Goal: Transaction & Acquisition: Purchase product/service

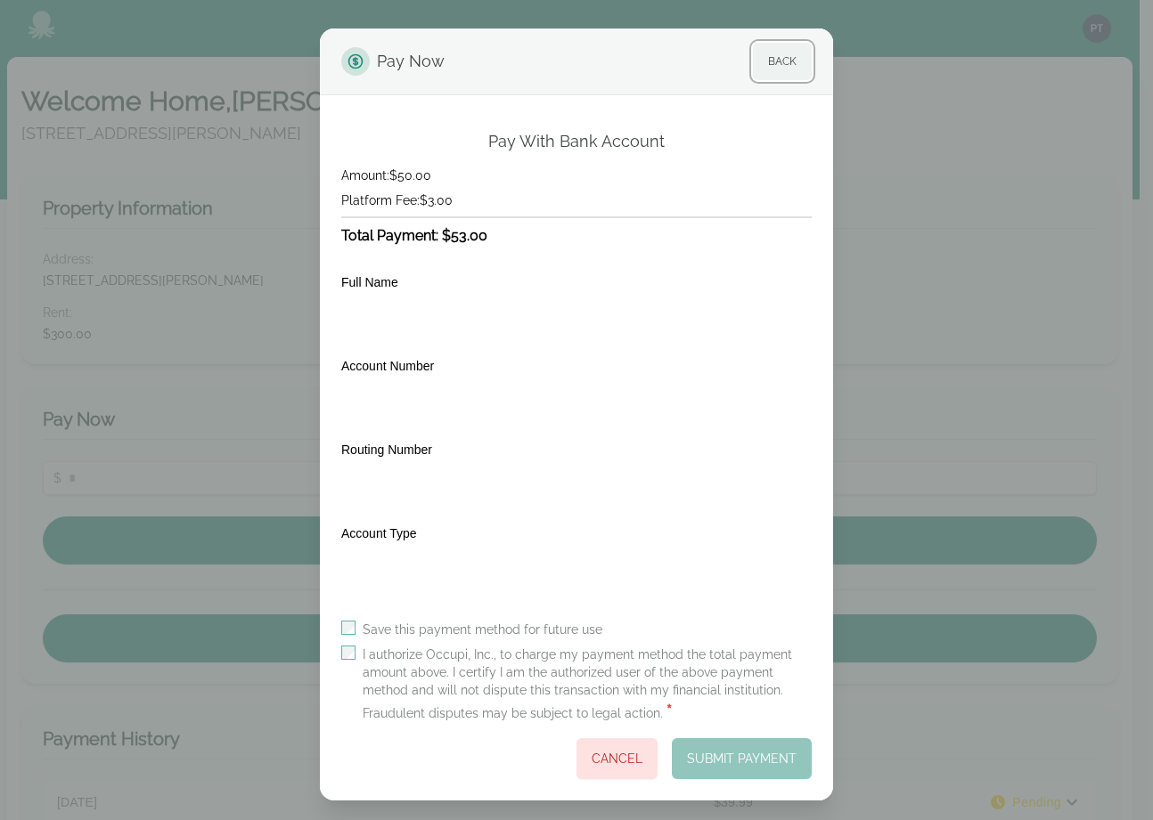
click at [764, 56] on button "Back" at bounding box center [782, 61] width 59 height 37
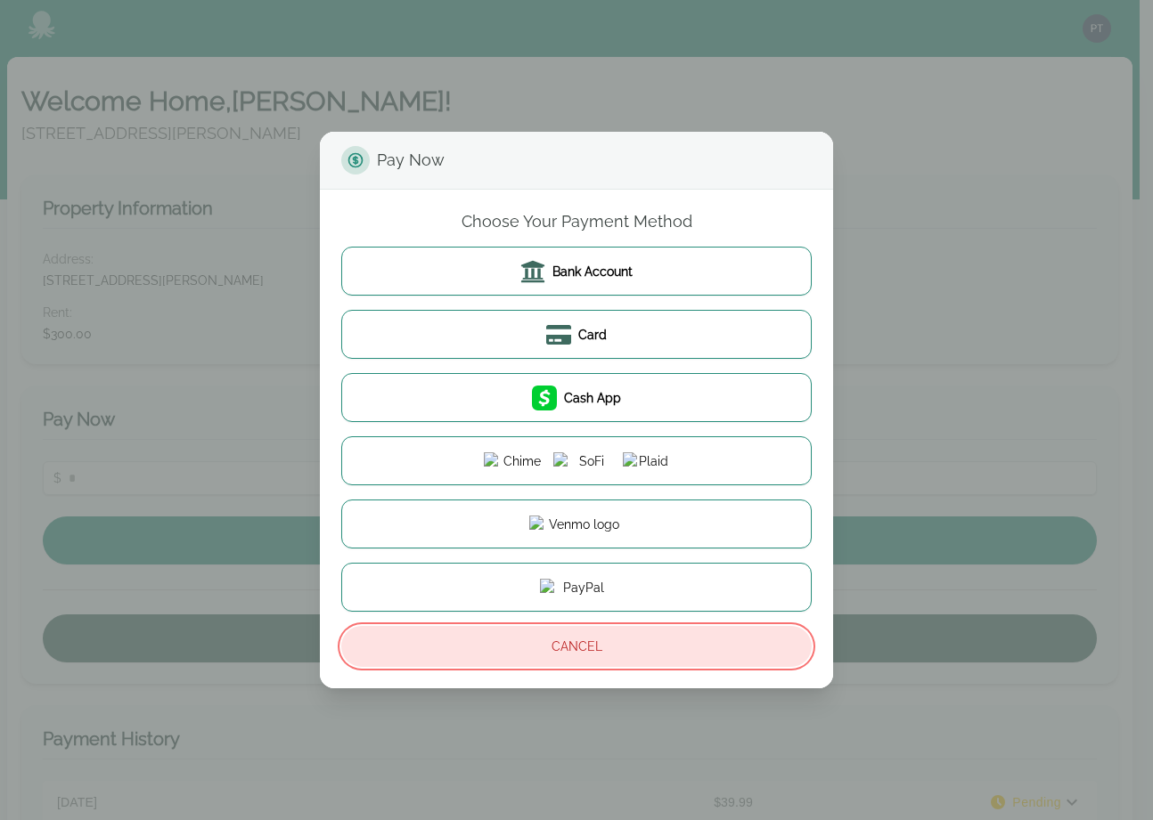
drag, startPoint x: 612, startPoint y: 643, endPoint x: 601, endPoint y: 619, distance: 26.3
click at [613, 642] on button "Cancel" at bounding box center [576, 646] width 470 height 41
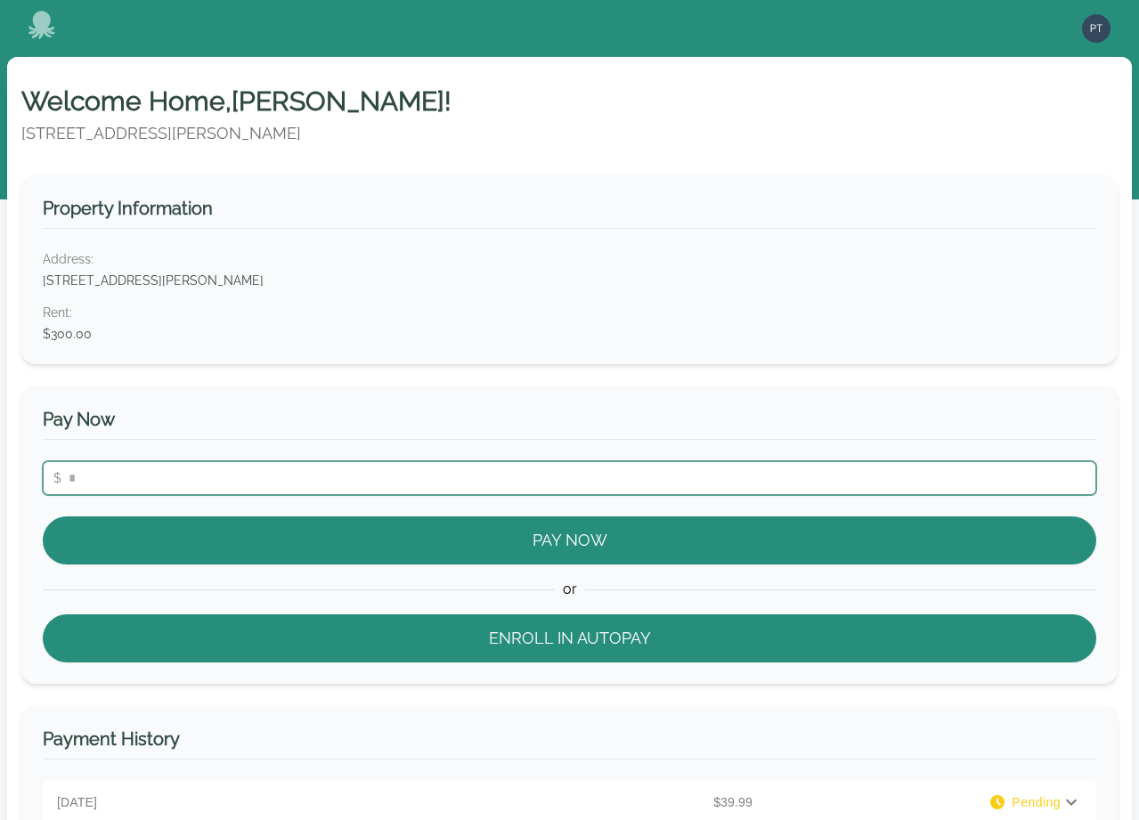
click at [419, 480] on input "number" at bounding box center [570, 478] width 1054 height 34
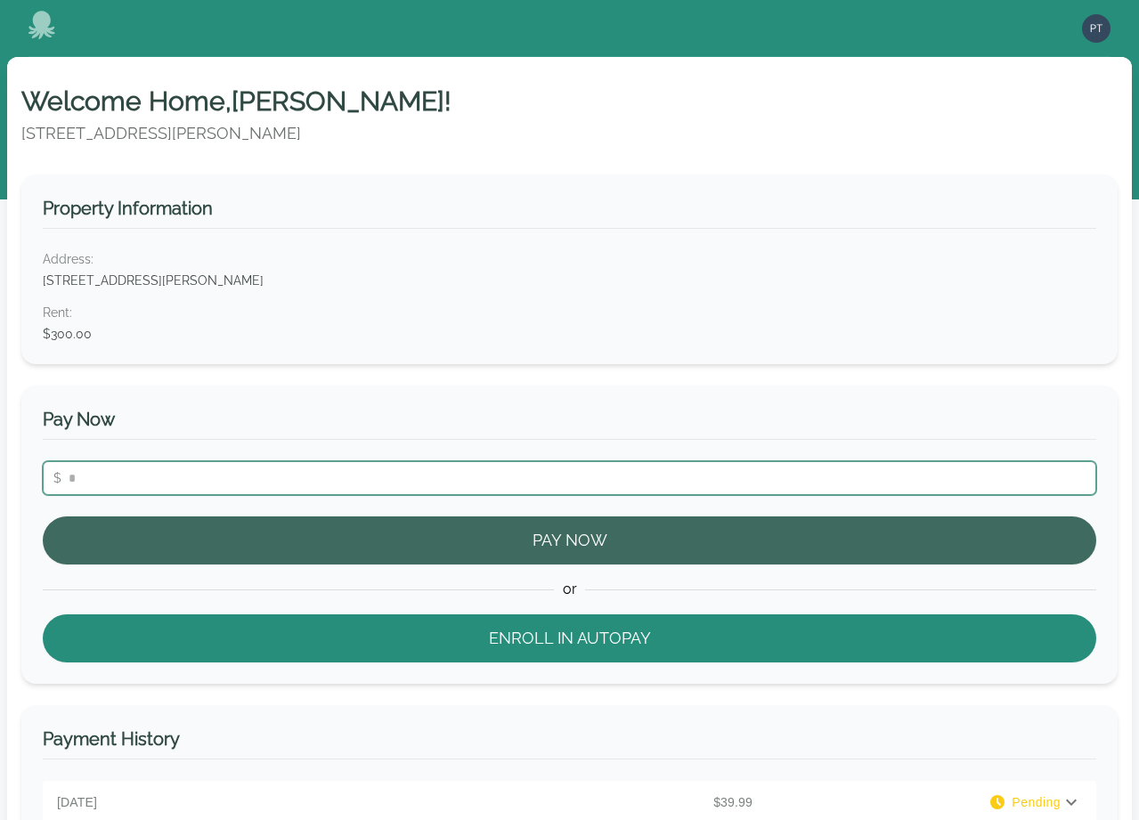
type input "**"
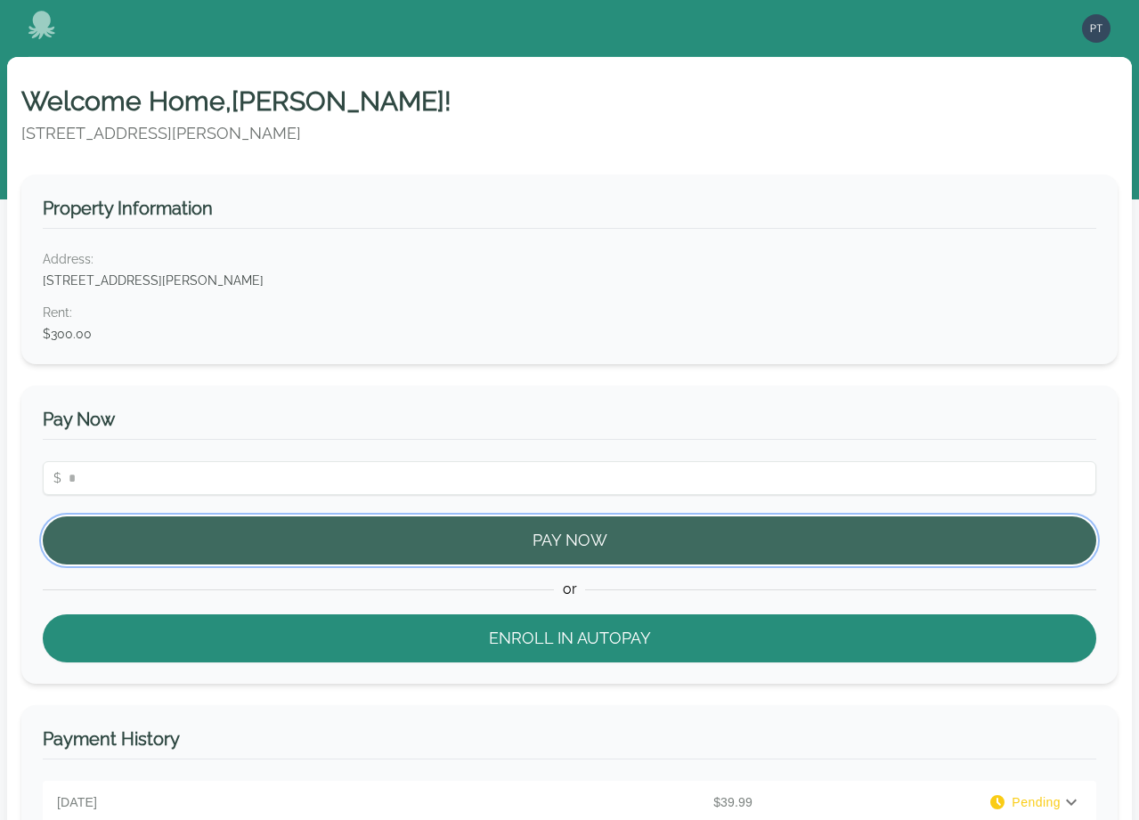
click at [551, 547] on button "Pay Now" at bounding box center [570, 541] width 1054 height 48
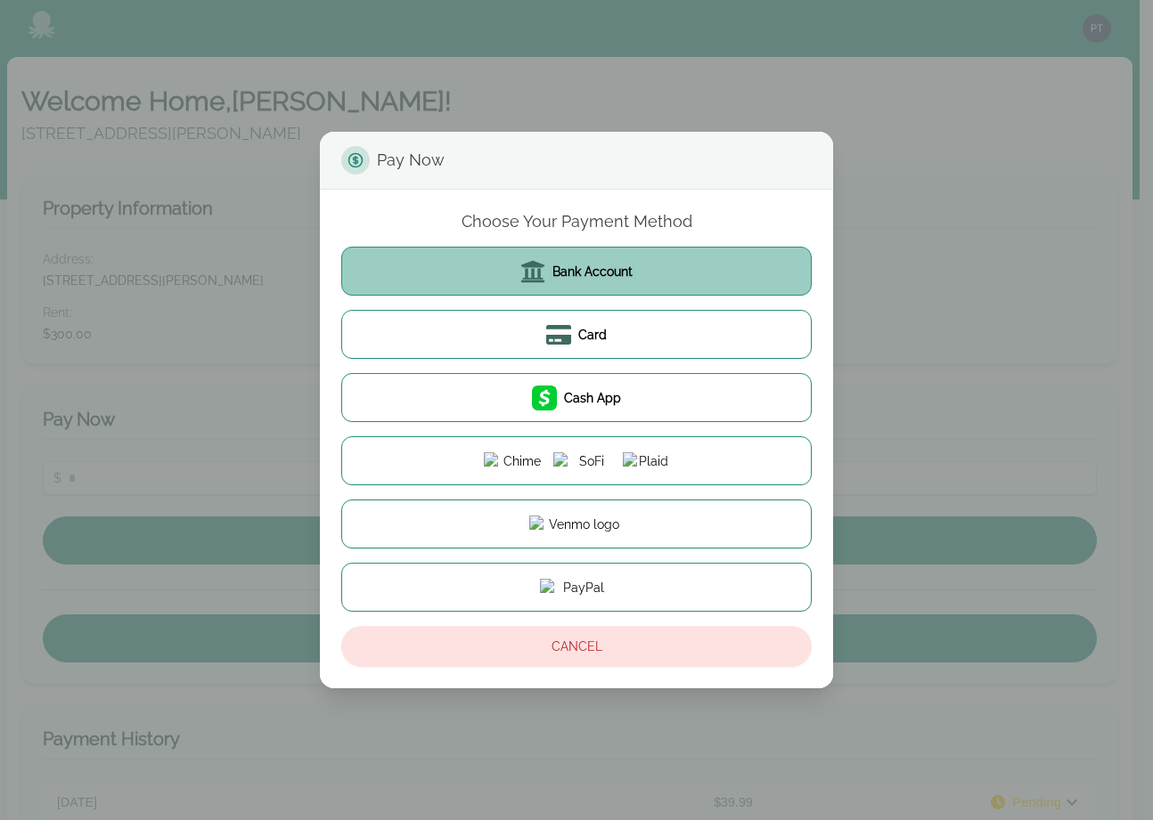
click at [599, 273] on span "Bank Account" at bounding box center [592, 272] width 80 height 18
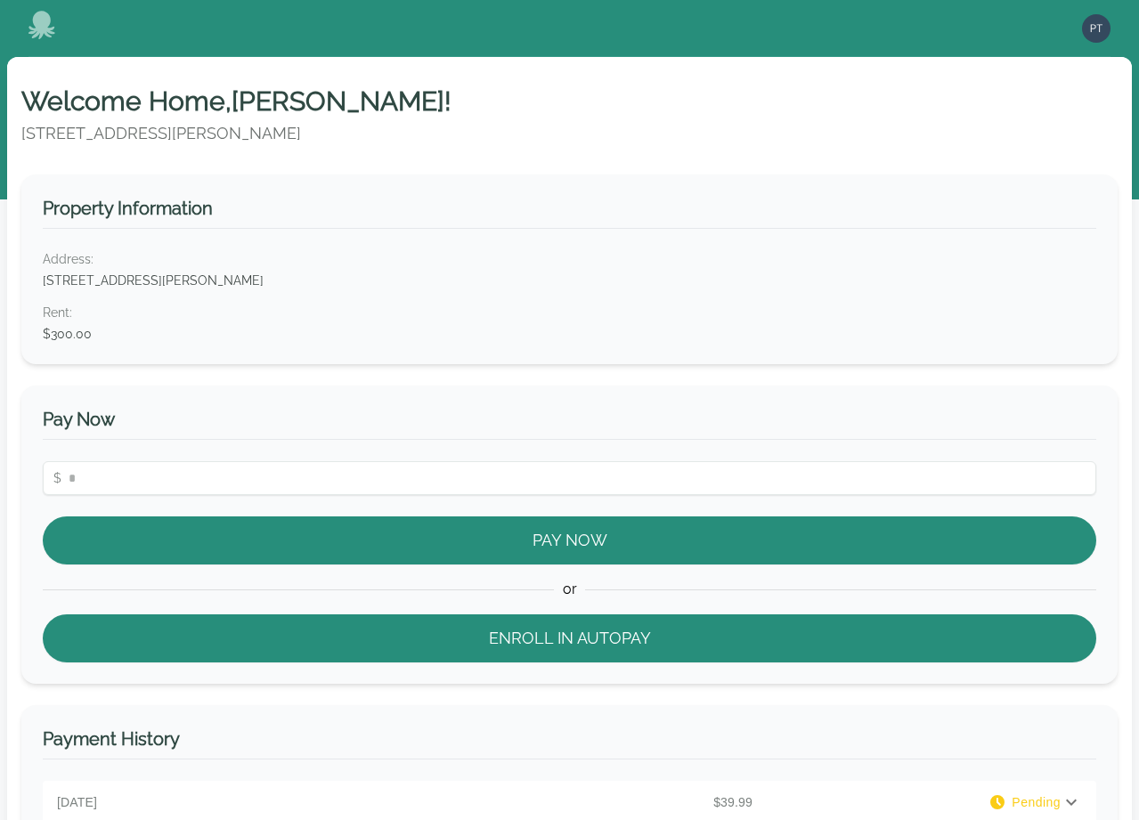
click at [796, 468] on input "number" at bounding box center [570, 478] width 1054 height 34
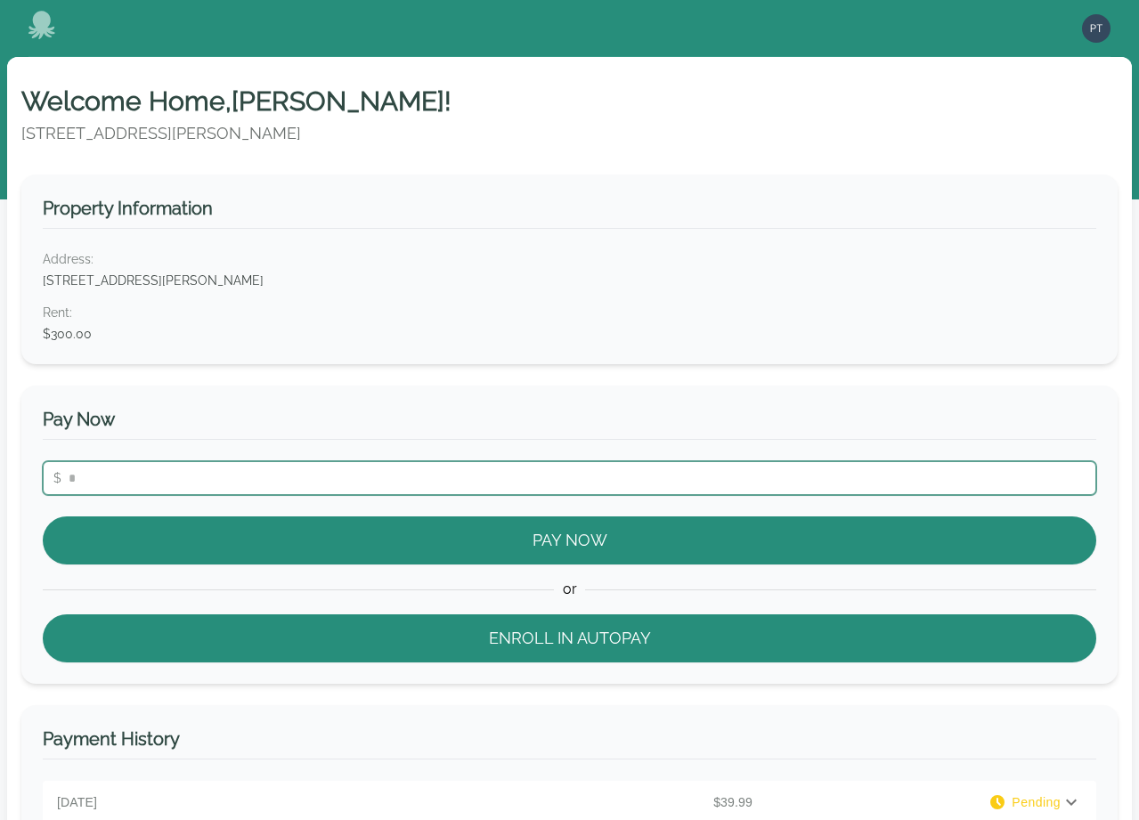
click at [796, 468] on input "number" at bounding box center [570, 478] width 1054 height 34
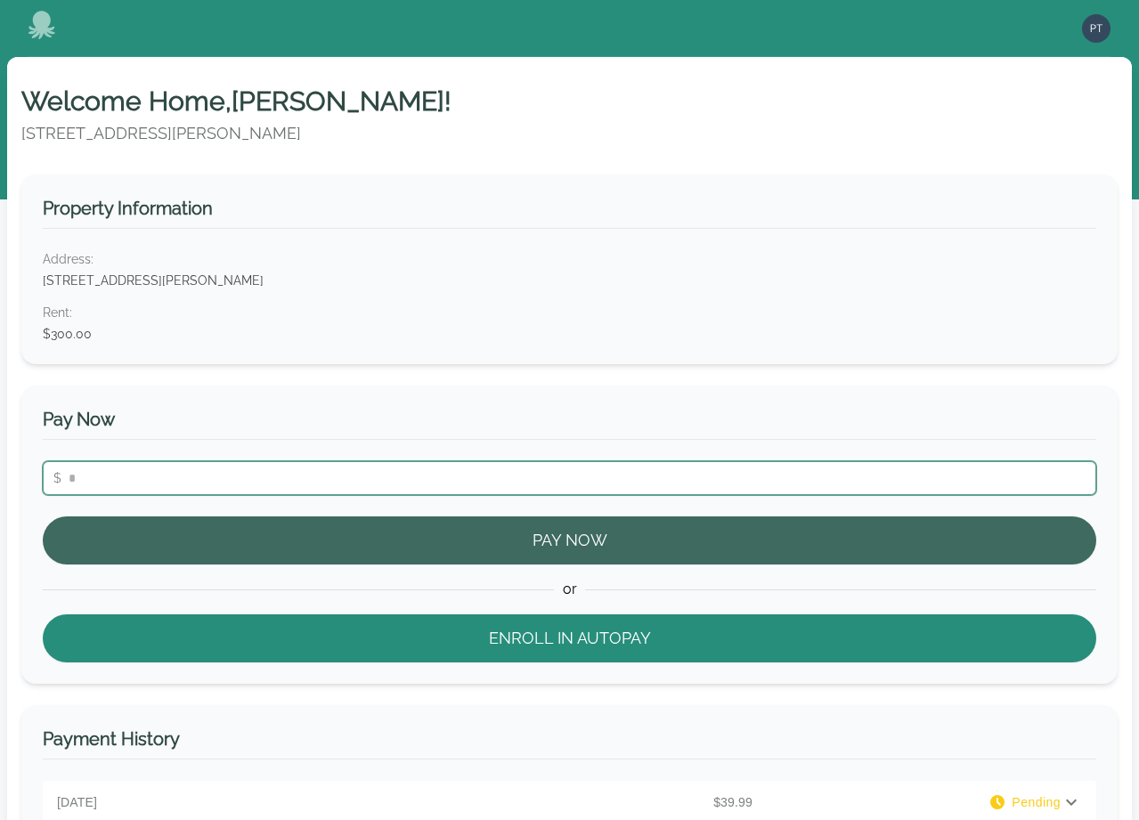
type input "**"
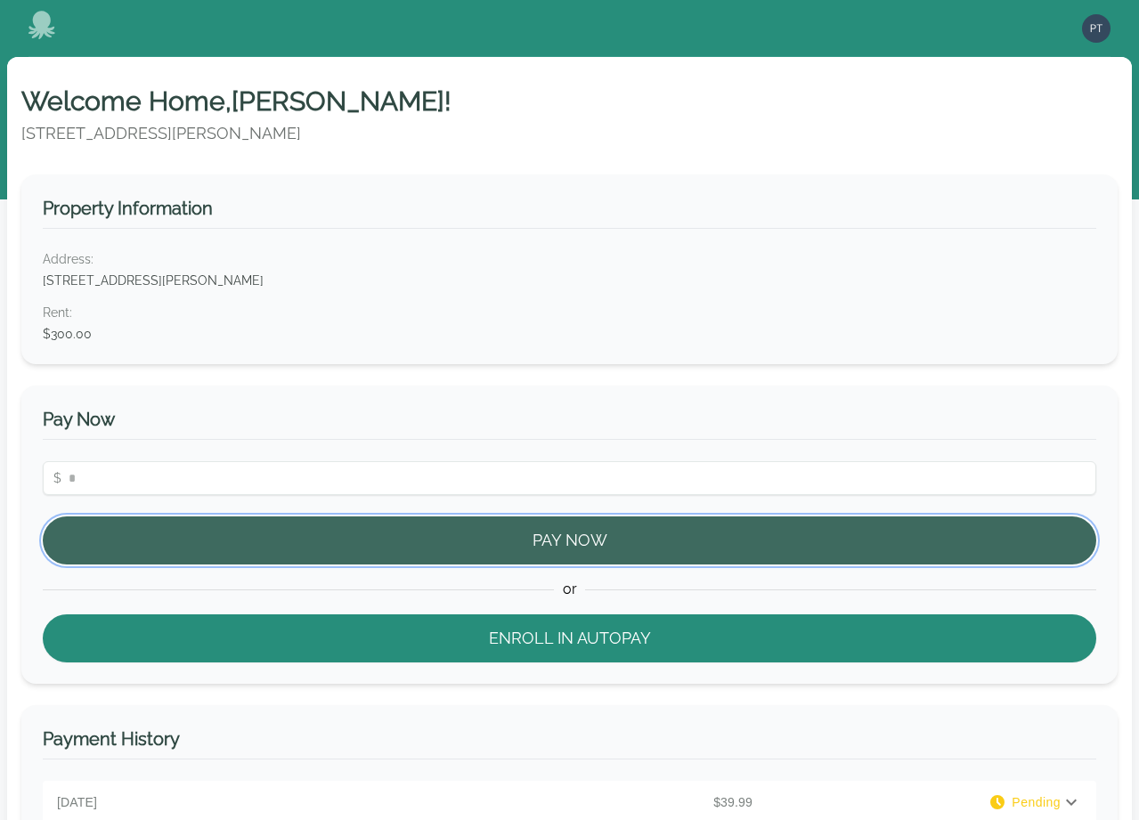
click at [686, 546] on button "Pay Now" at bounding box center [570, 541] width 1054 height 48
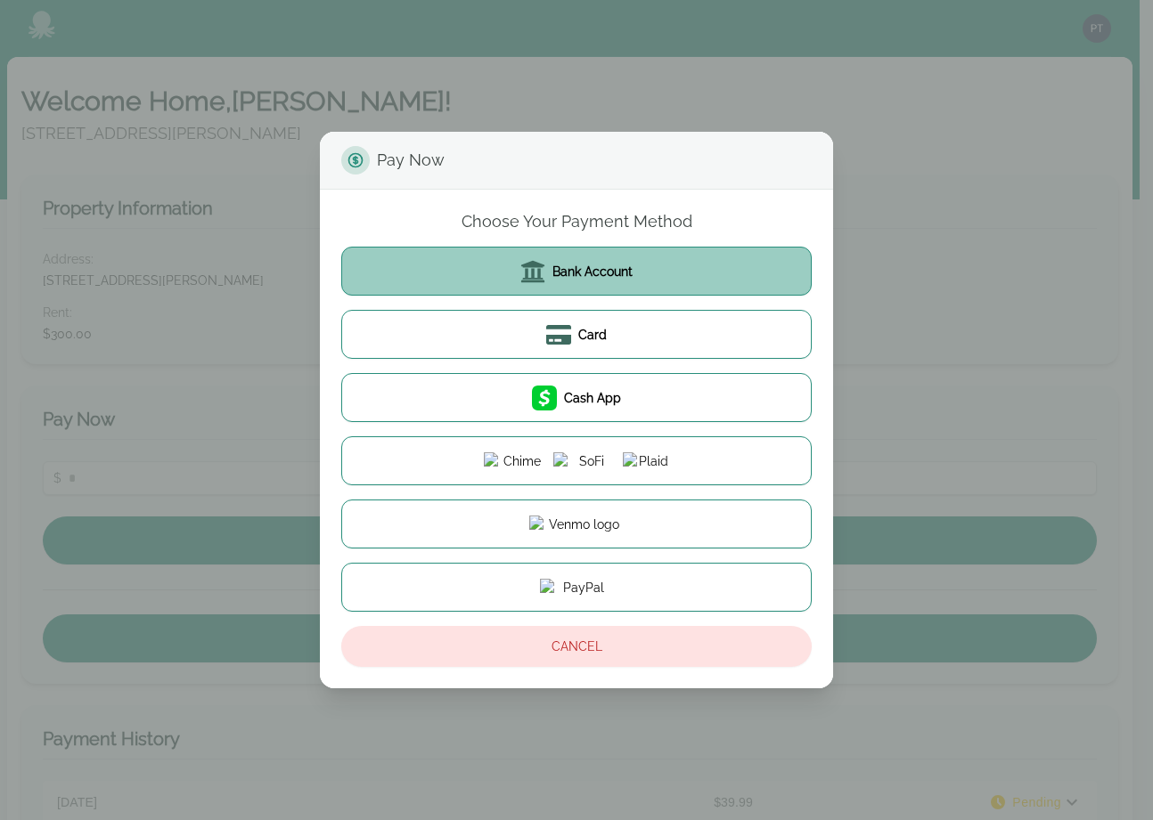
click at [605, 276] on span "Bank Account" at bounding box center [592, 272] width 80 height 18
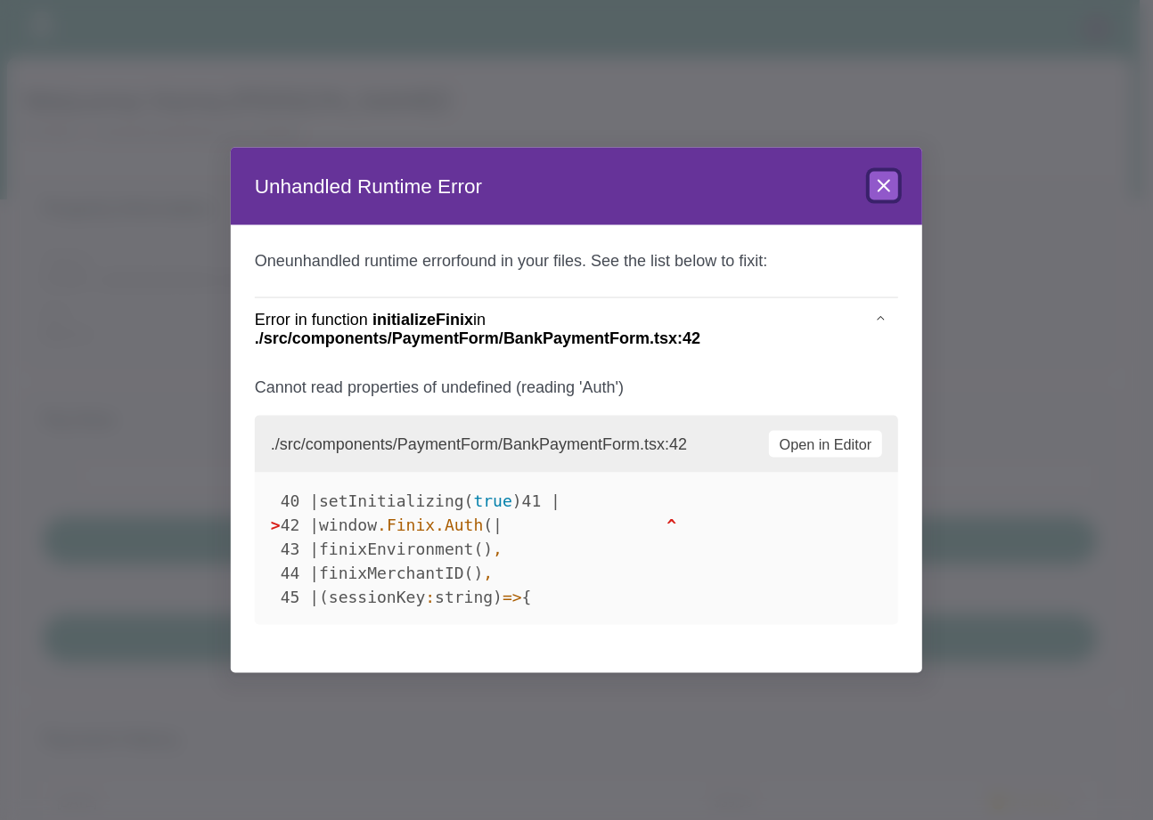
click at [886, 175] on icon at bounding box center [883, 185] width 21 height 21
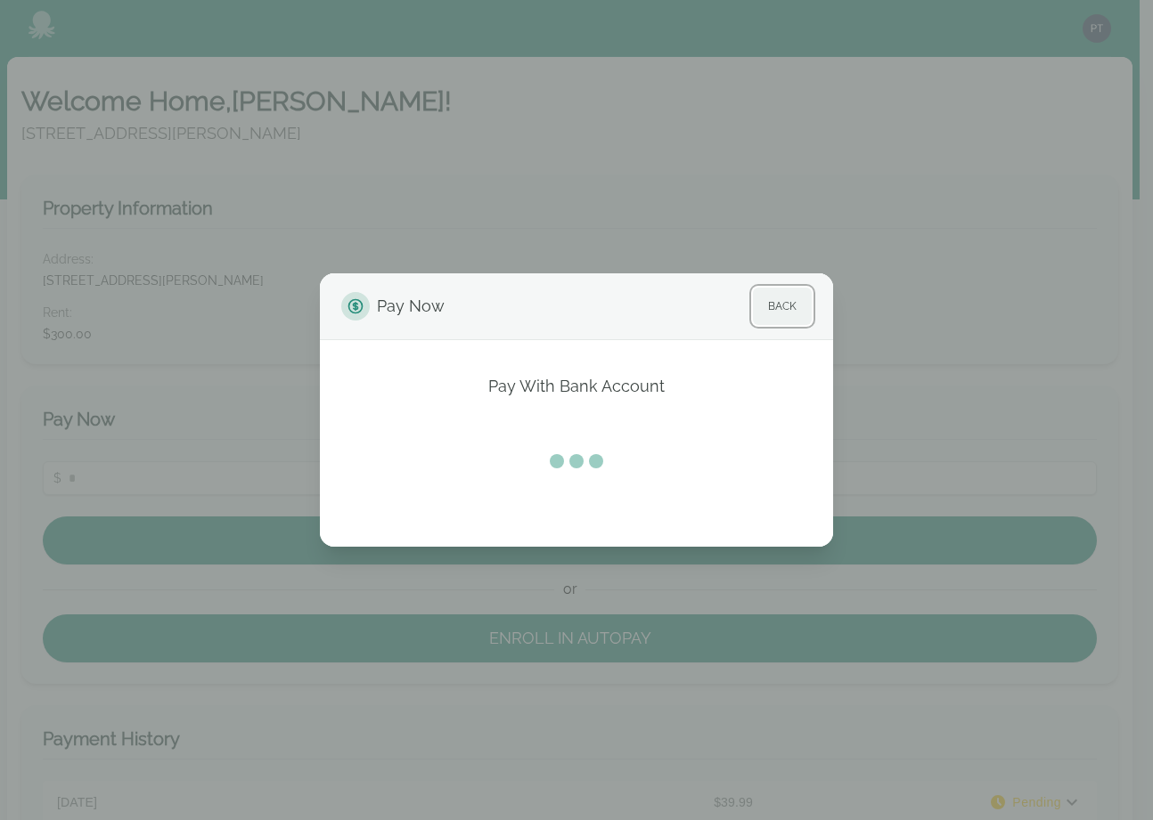
click at [797, 312] on button "Back" at bounding box center [782, 306] width 59 height 37
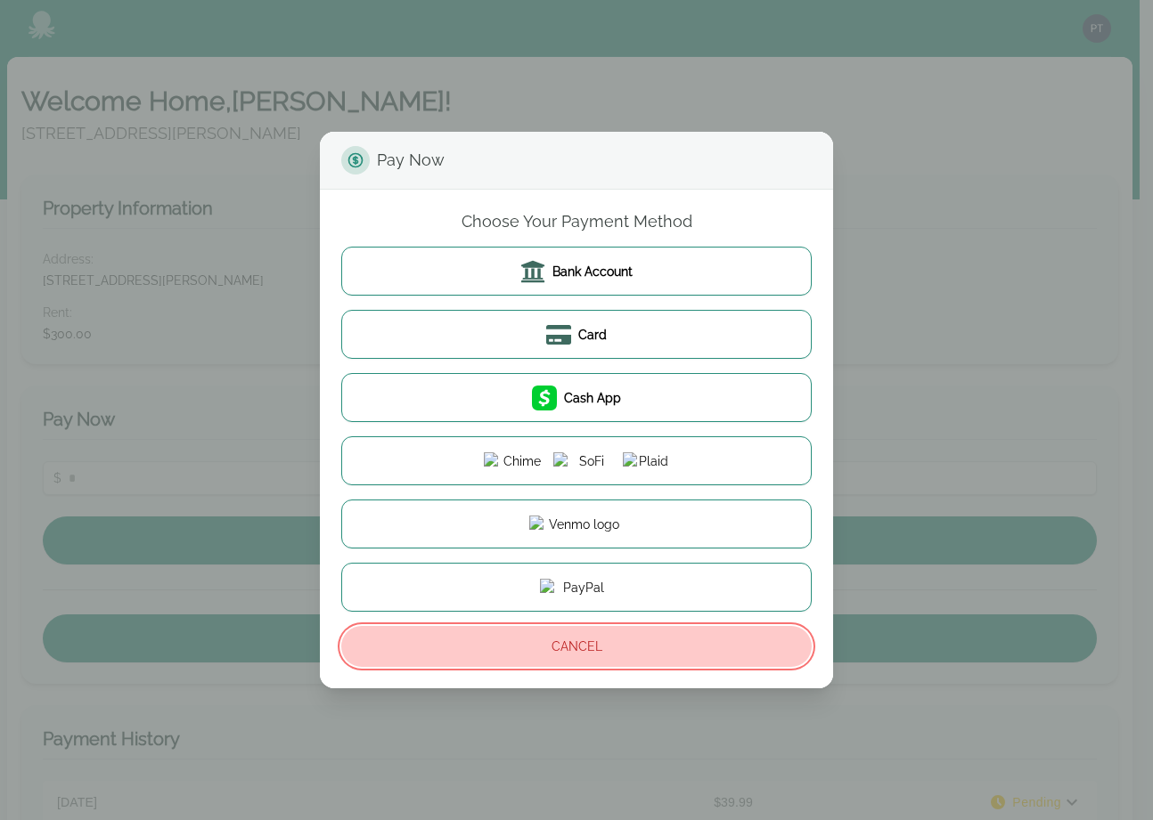
click at [576, 648] on button "Cancel" at bounding box center [576, 646] width 470 height 41
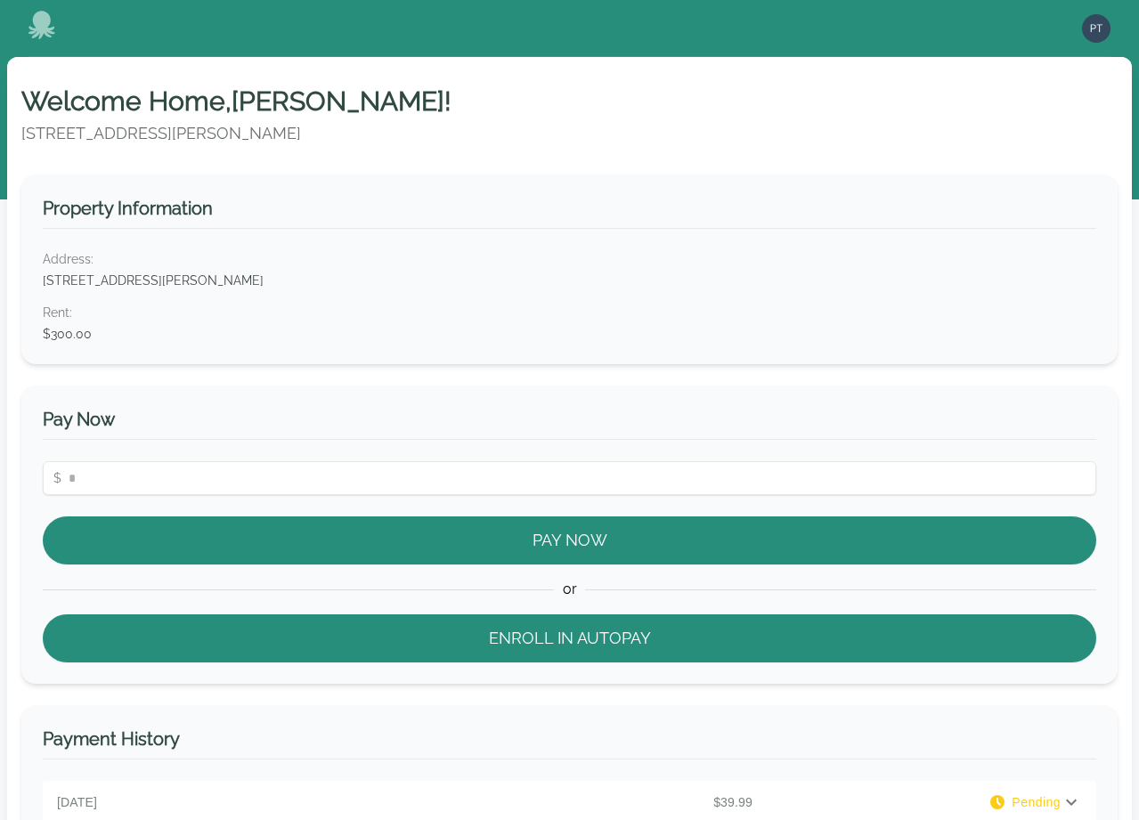
click at [47, 24] on icon at bounding box center [42, 25] width 27 height 29
click at [1095, 29] on img "button" at bounding box center [1096, 28] width 29 height 29
click at [1016, 69] on button "Your Profile" at bounding box center [1025, 66] width 171 height 32
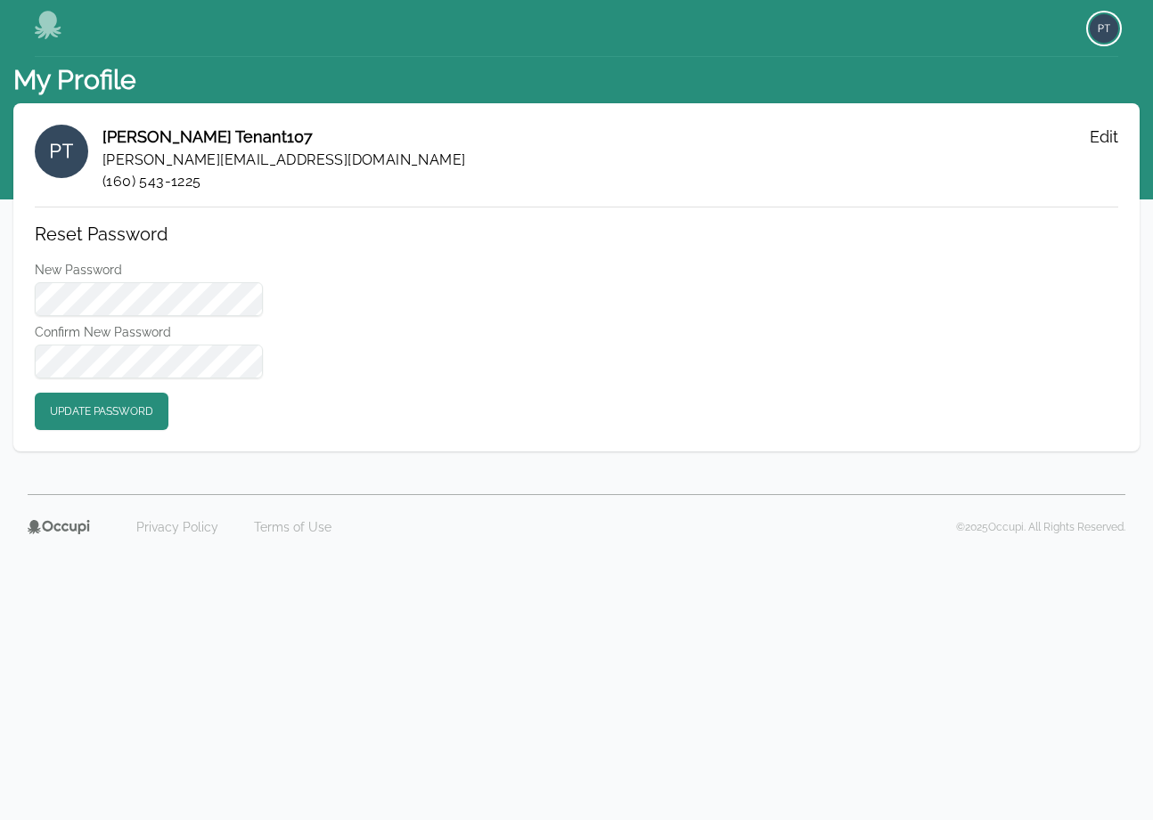
click at [1113, 25] on img "button" at bounding box center [1103, 28] width 29 height 29
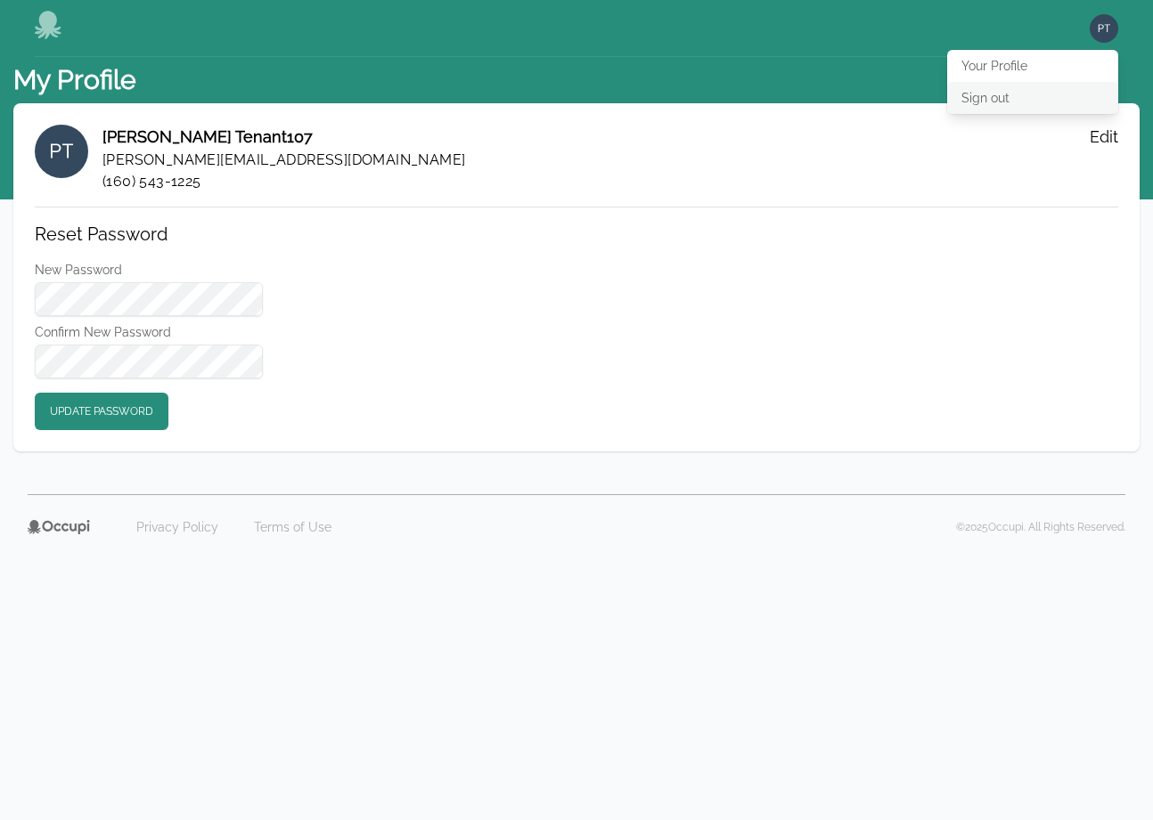
click at [1011, 89] on button "Sign out" at bounding box center [1032, 98] width 171 height 32
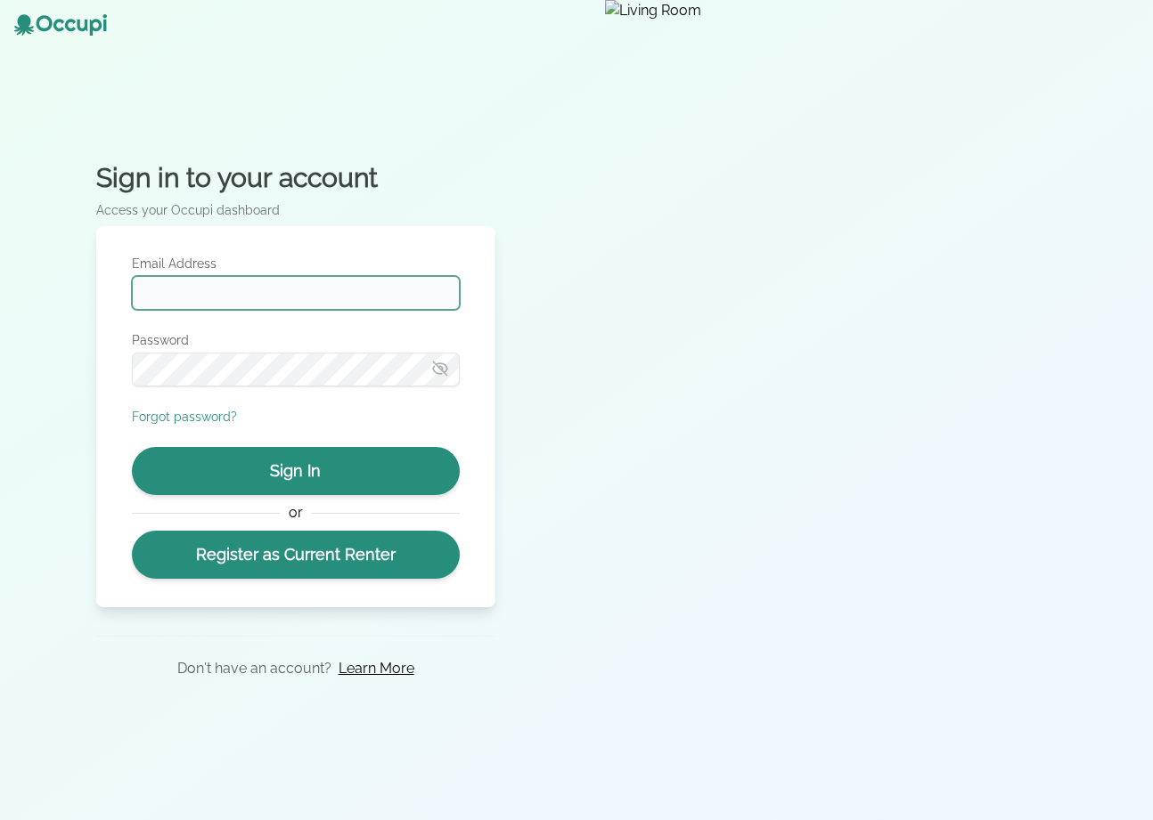
click at [241, 287] on input "Email Address" at bounding box center [296, 293] width 328 height 34
type input "**********"
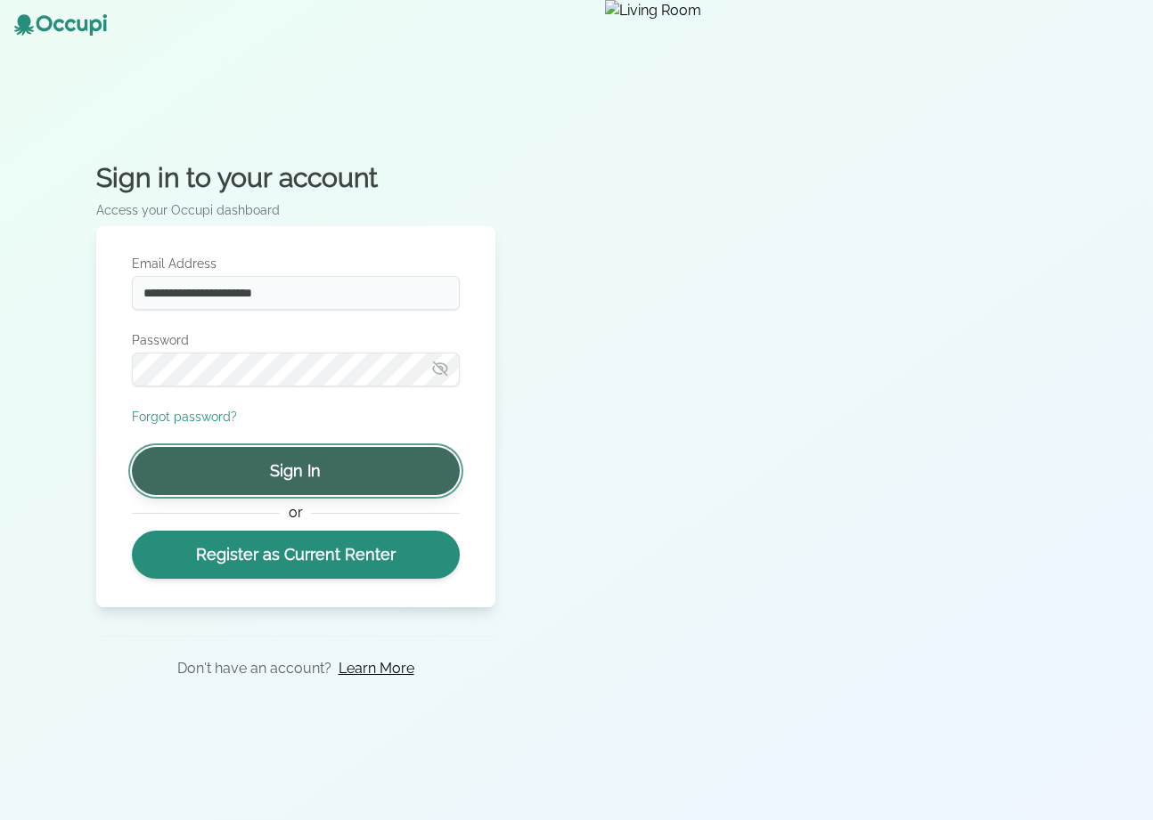
click at [284, 472] on button "Sign In" at bounding box center [296, 471] width 328 height 48
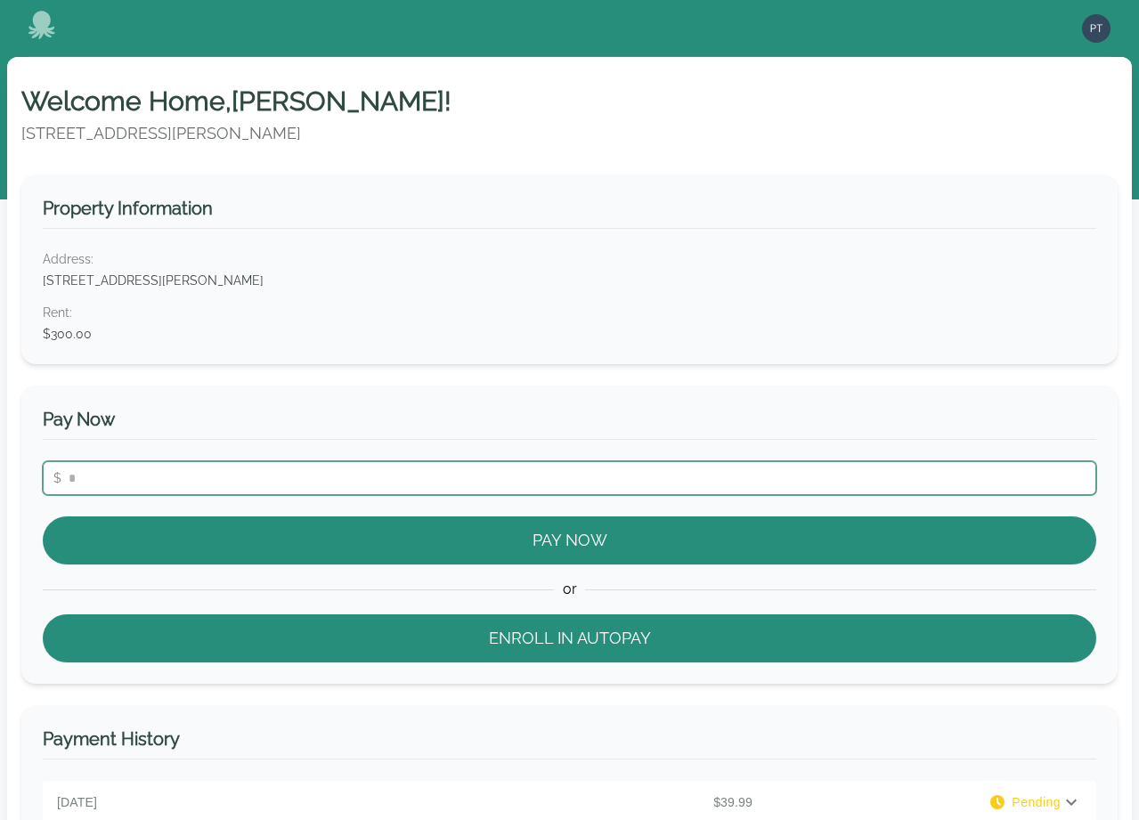
click at [487, 481] on input "number" at bounding box center [570, 478] width 1054 height 34
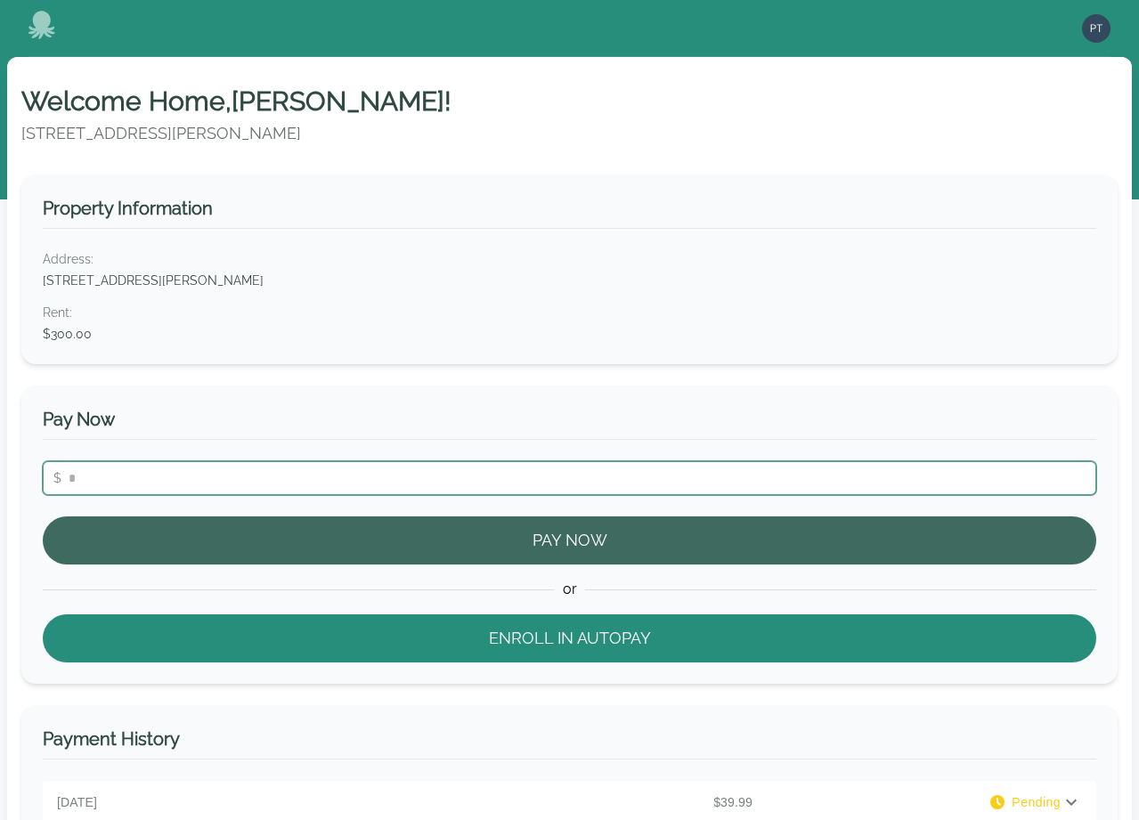
type input "**"
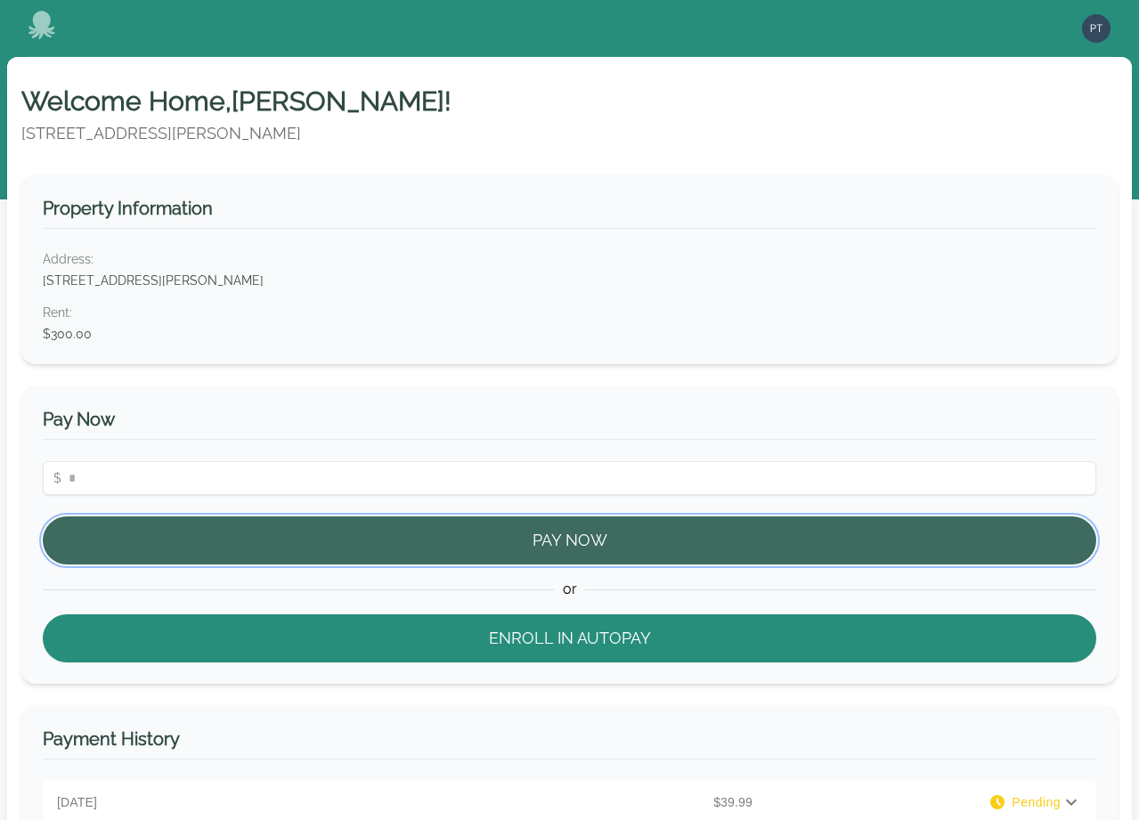
click at [529, 539] on button "Pay Now" at bounding box center [570, 541] width 1054 height 48
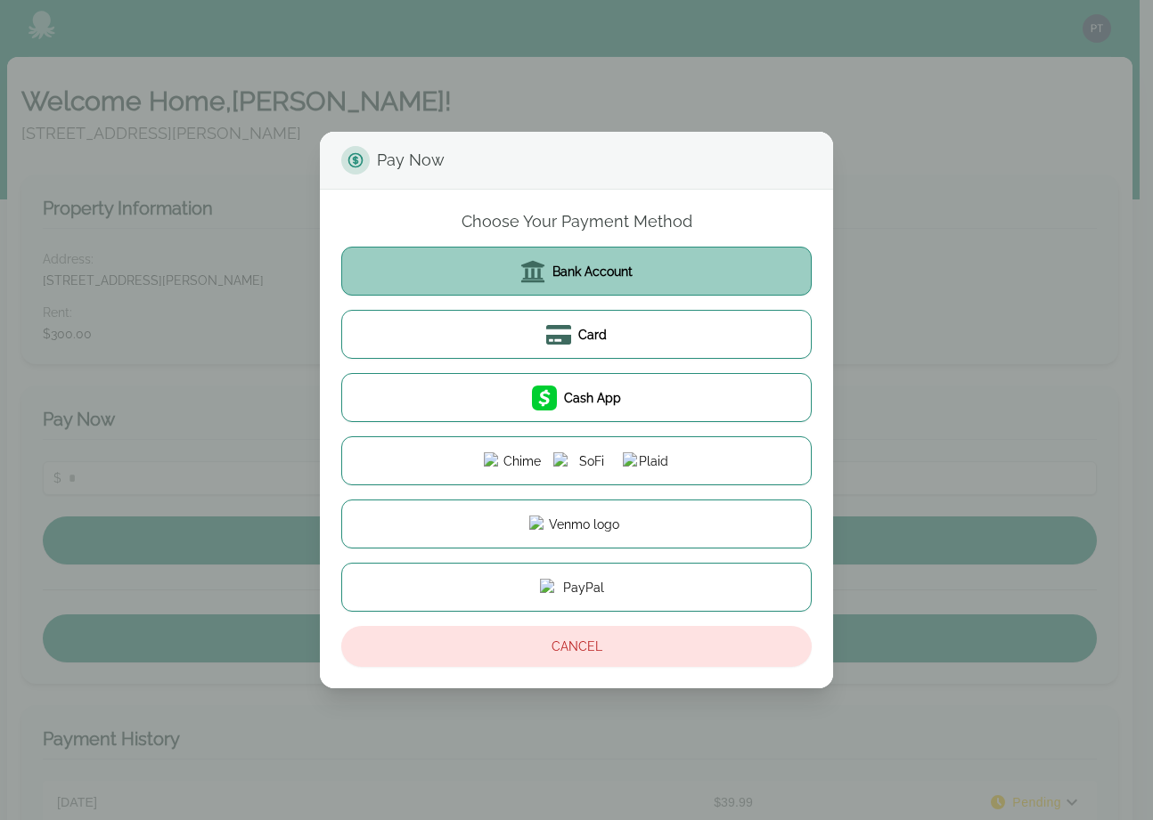
click at [583, 281] on button "Bank Account" at bounding box center [576, 271] width 470 height 49
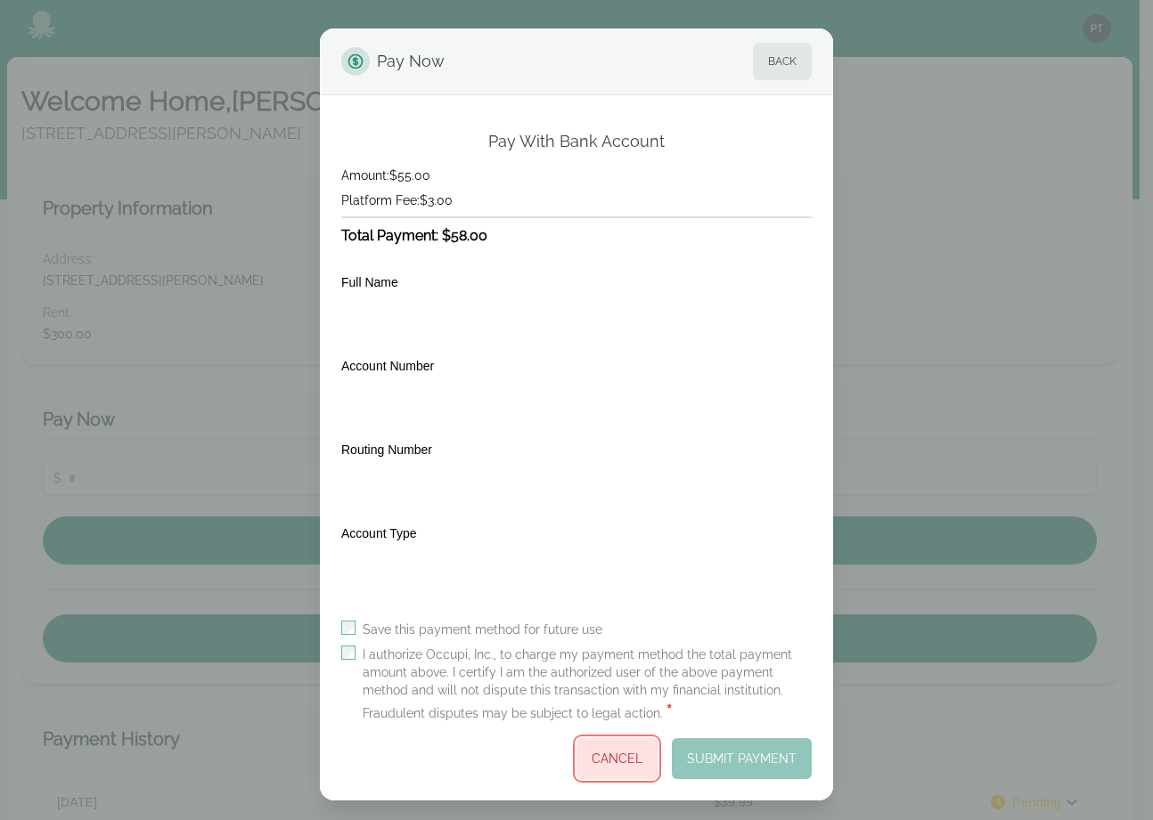
click at [629, 757] on button "Cancel" at bounding box center [616, 758] width 81 height 41
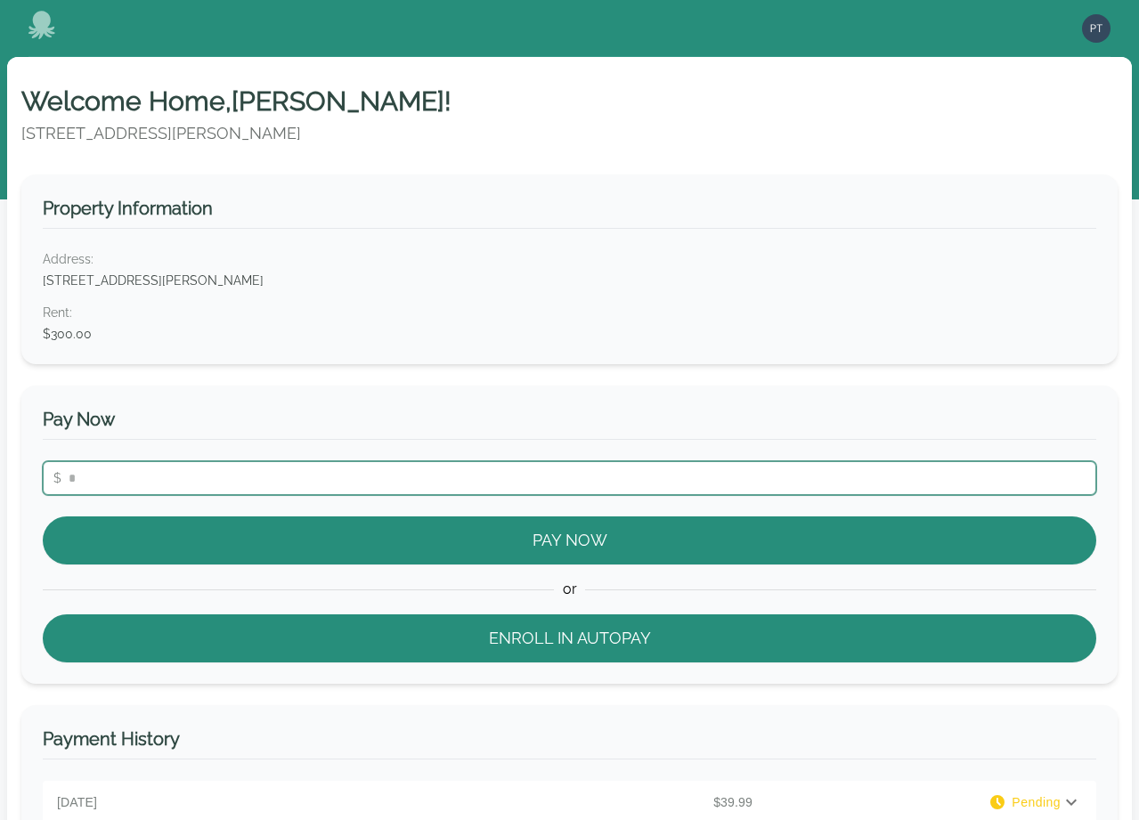
click at [382, 474] on input "number" at bounding box center [570, 478] width 1054 height 34
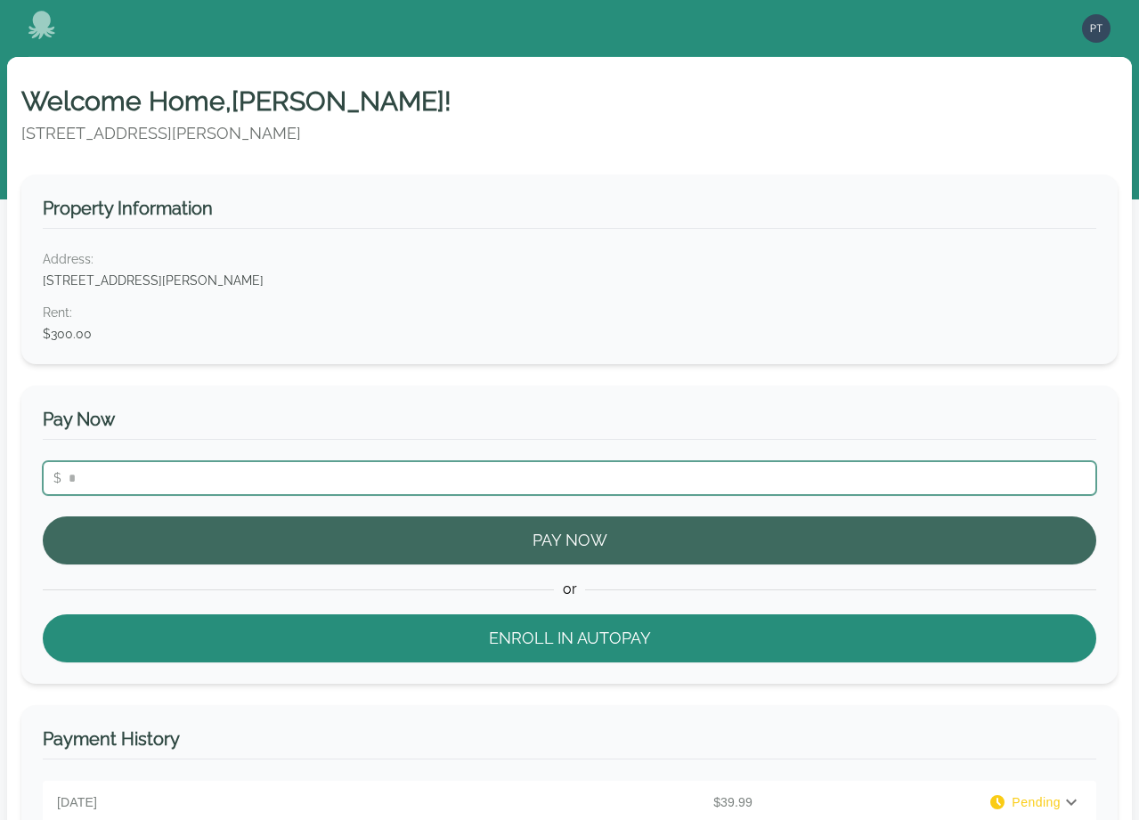
type input "**"
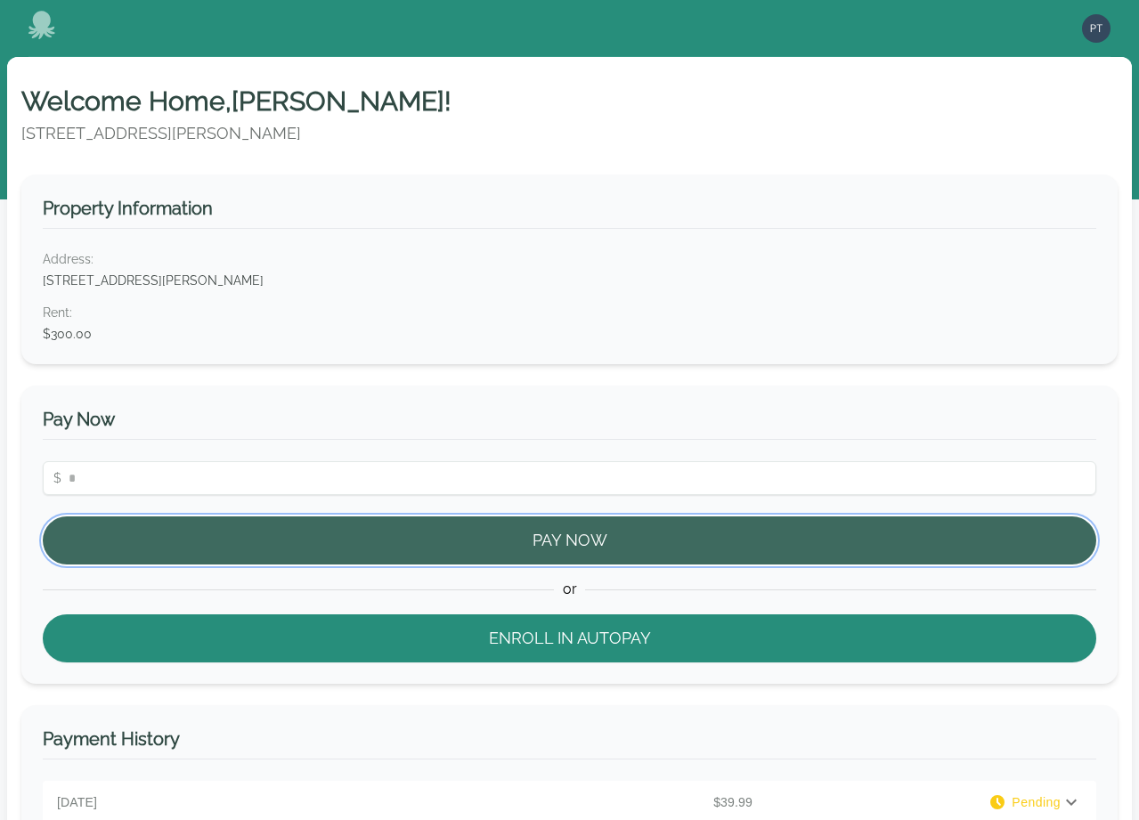
click at [502, 545] on button "Pay Now" at bounding box center [570, 541] width 1054 height 48
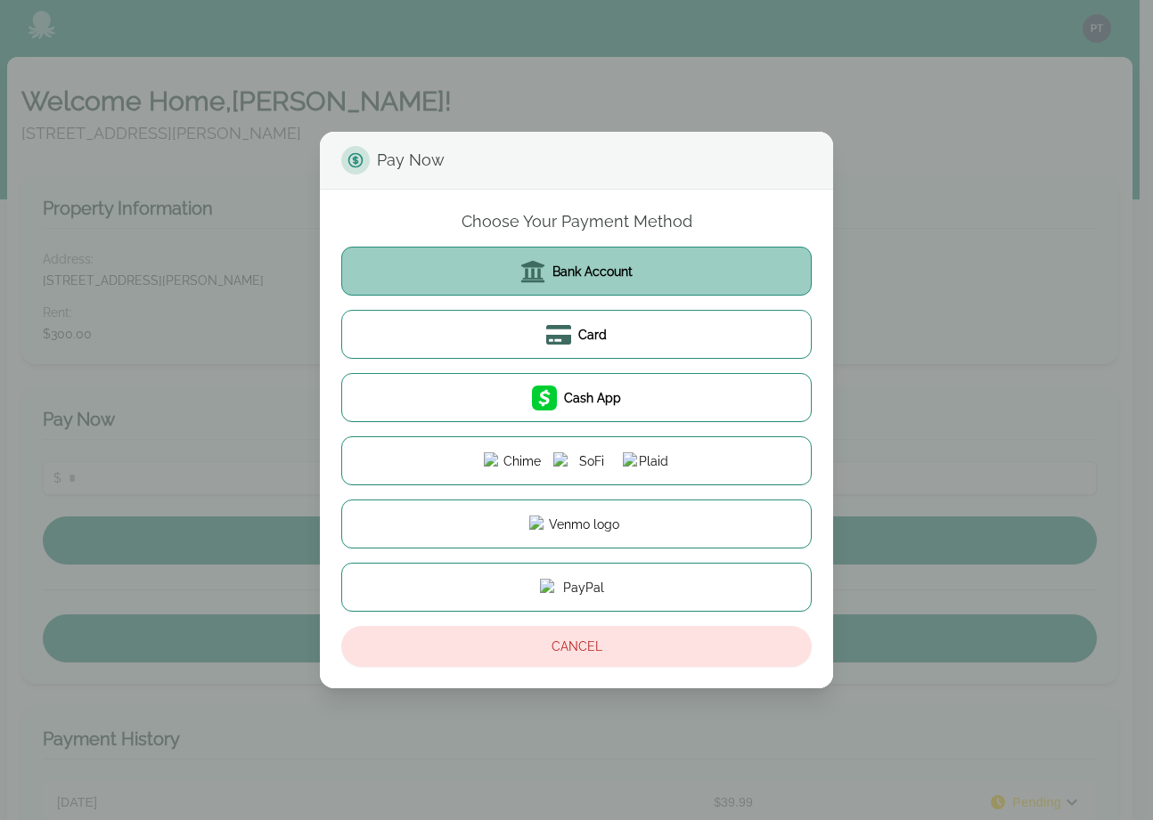
click at [583, 284] on button "Bank Account" at bounding box center [576, 271] width 470 height 49
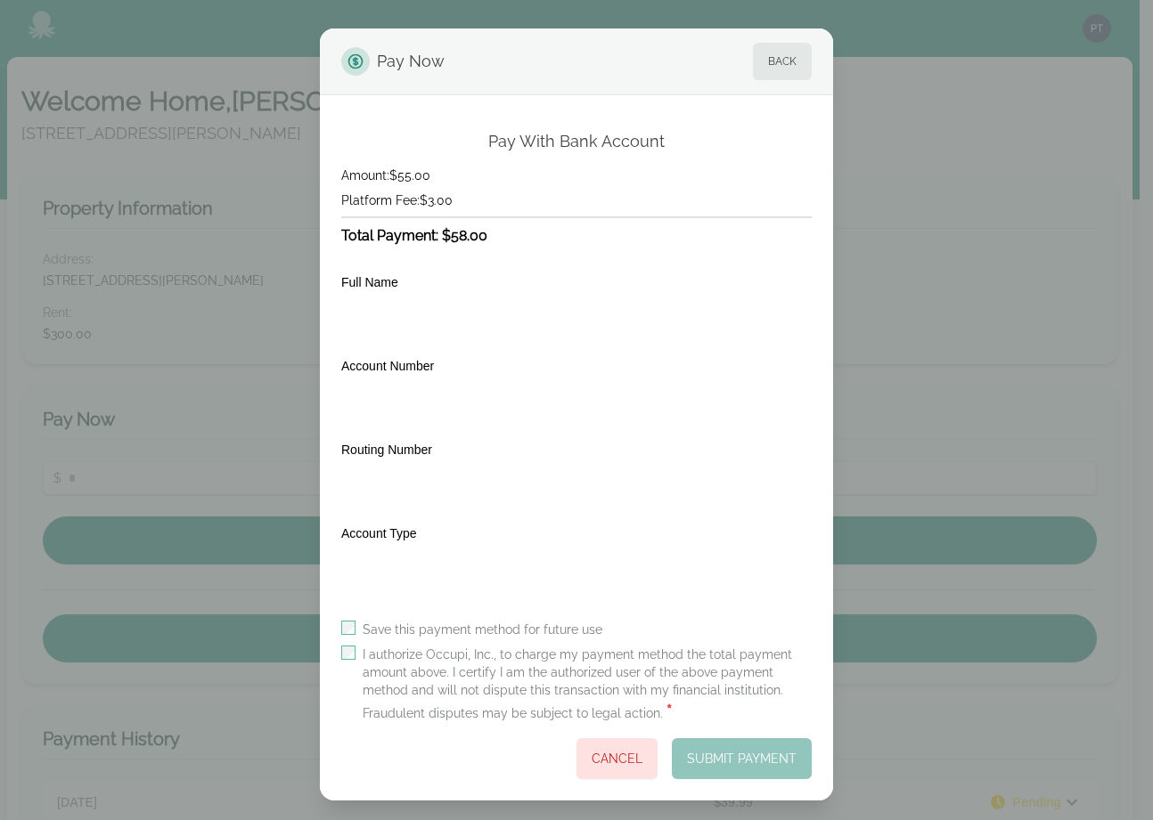
click at [1003, 218] on div "Pay Now Back Pay With Bank Account Amount: $55.00 Platform Fee: $3.00 Total Pay…" at bounding box center [576, 414] width 1153 height 829
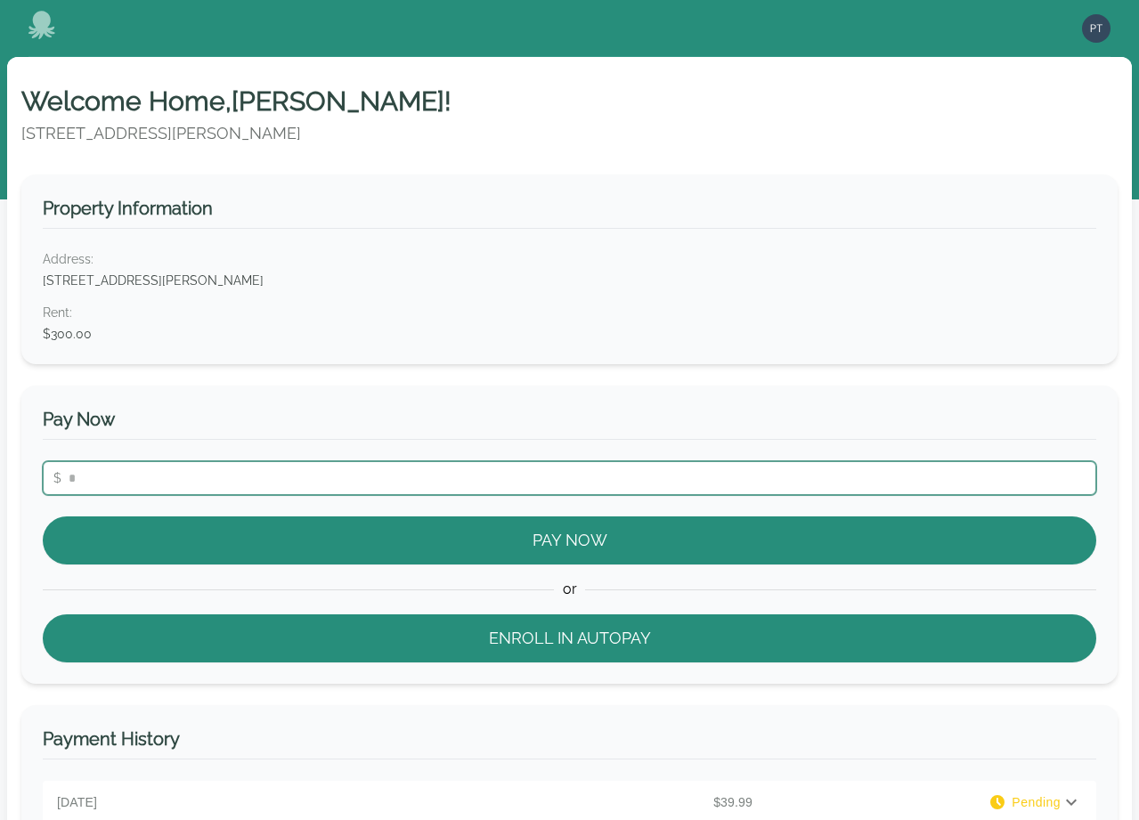
click at [281, 479] on input "number" at bounding box center [570, 478] width 1054 height 34
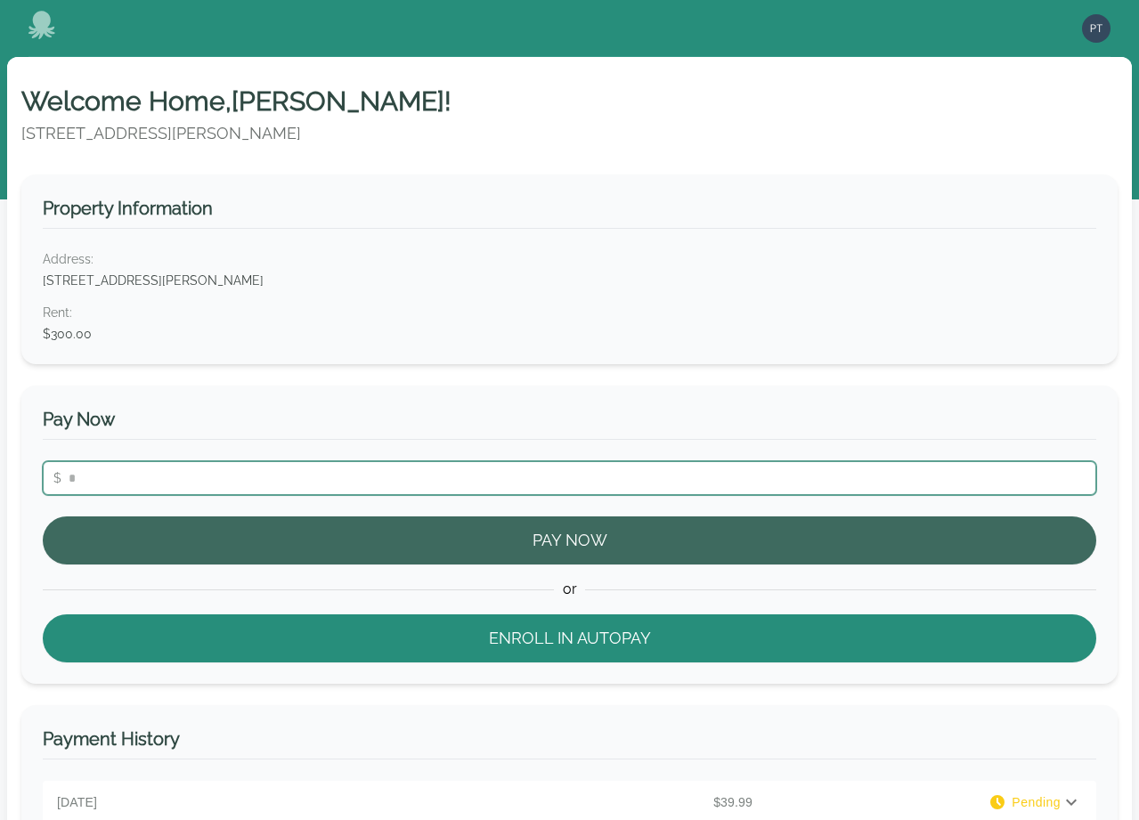
type input "**"
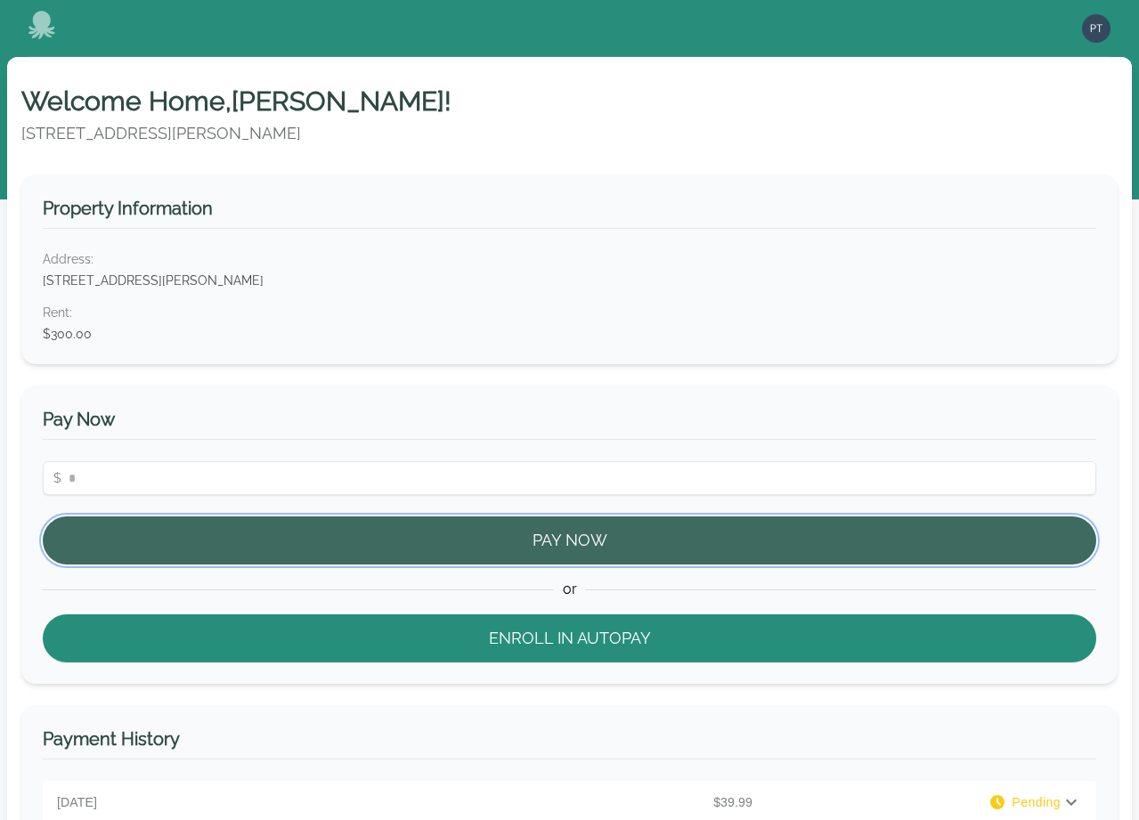
click at [422, 551] on button "Pay Now" at bounding box center [570, 541] width 1054 height 48
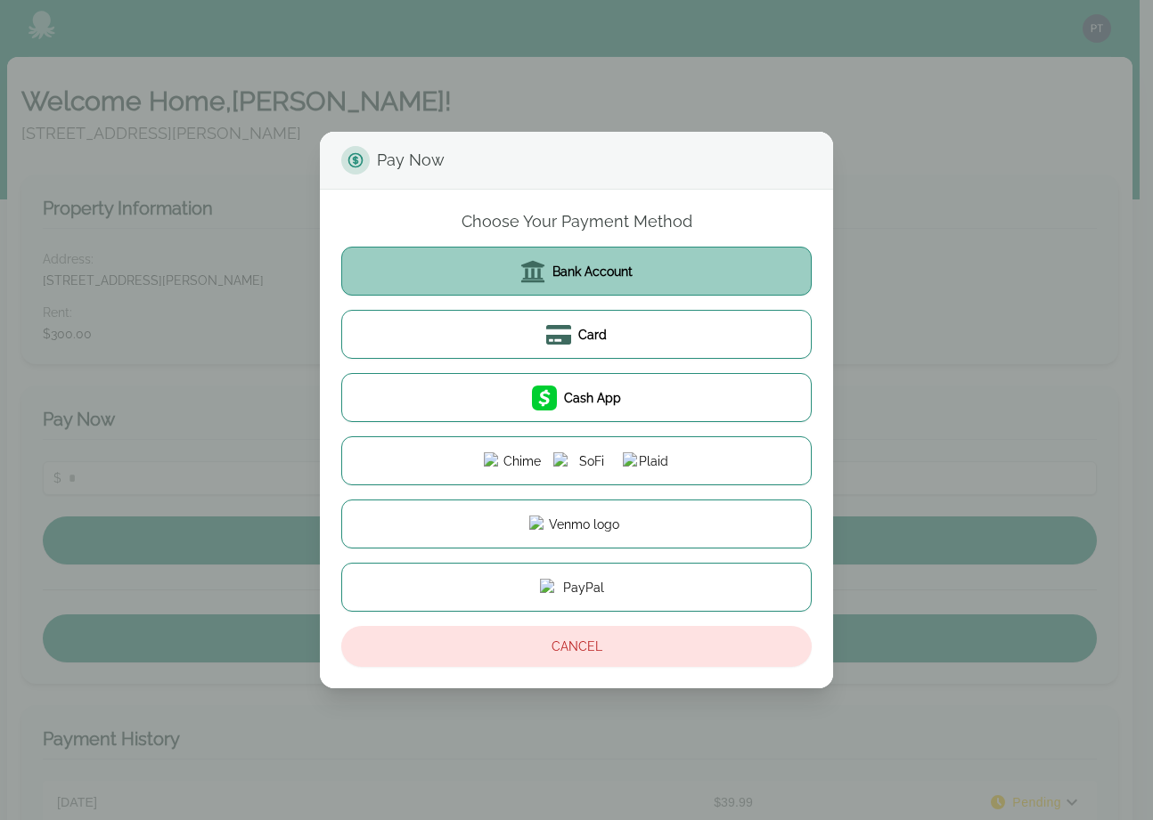
click at [592, 282] on button "Bank Account" at bounding box center [576, 271] width 470 height 49
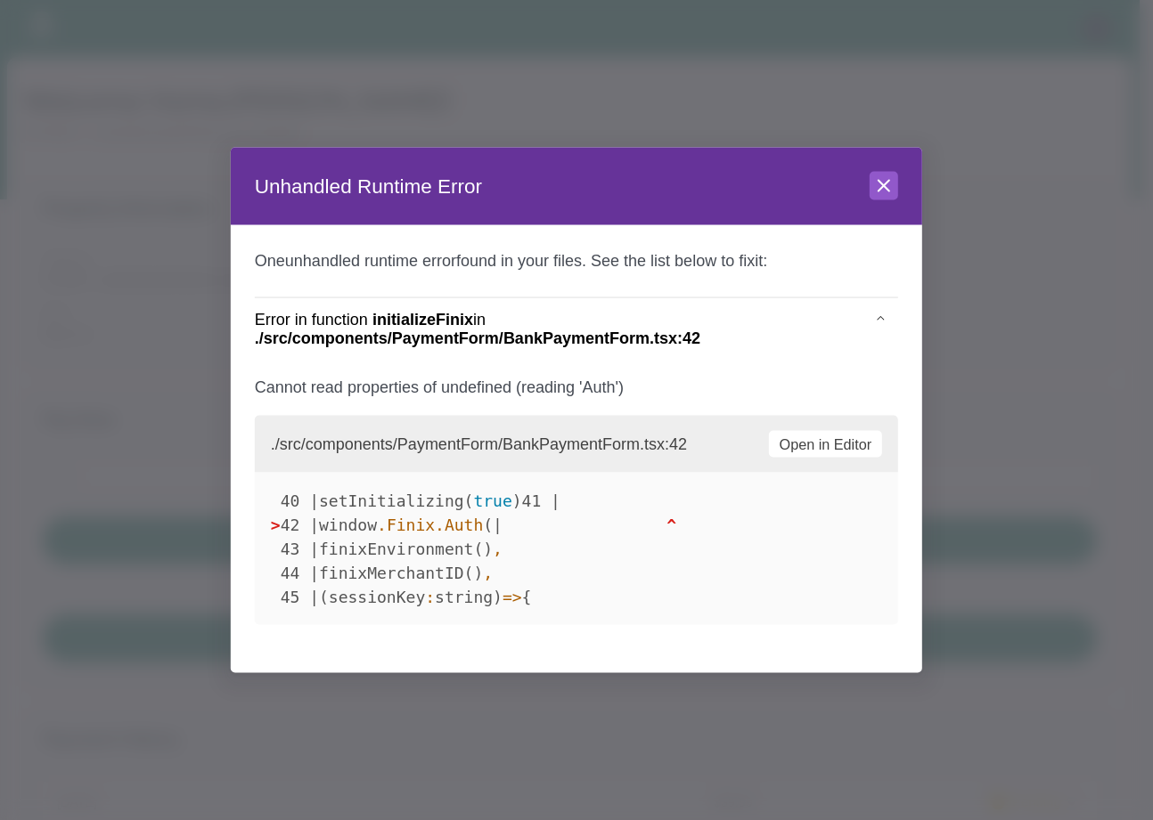
click at [169, 78] on div at bounding box center [576, 410] width 1153 height 820
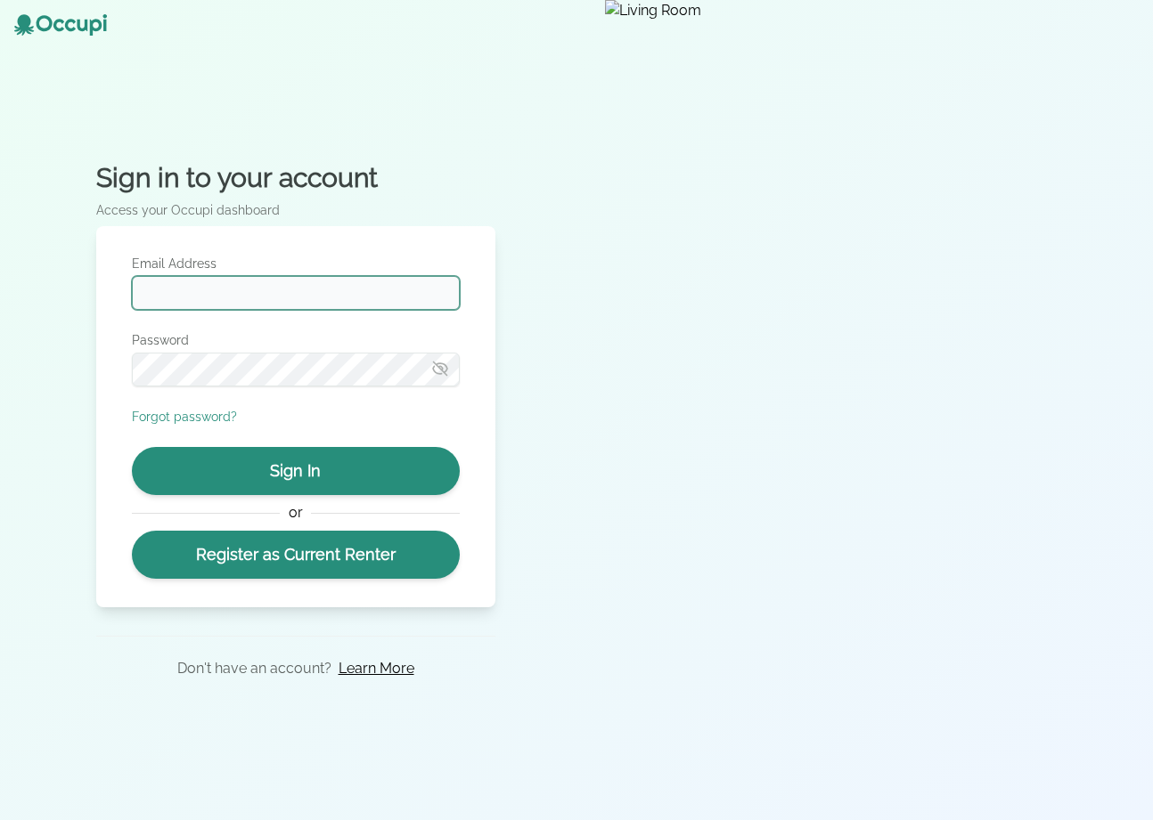
click at [243, 293] on input "Email Address" at bounding box center [296, 293] width 328 height 34
type input "**********"
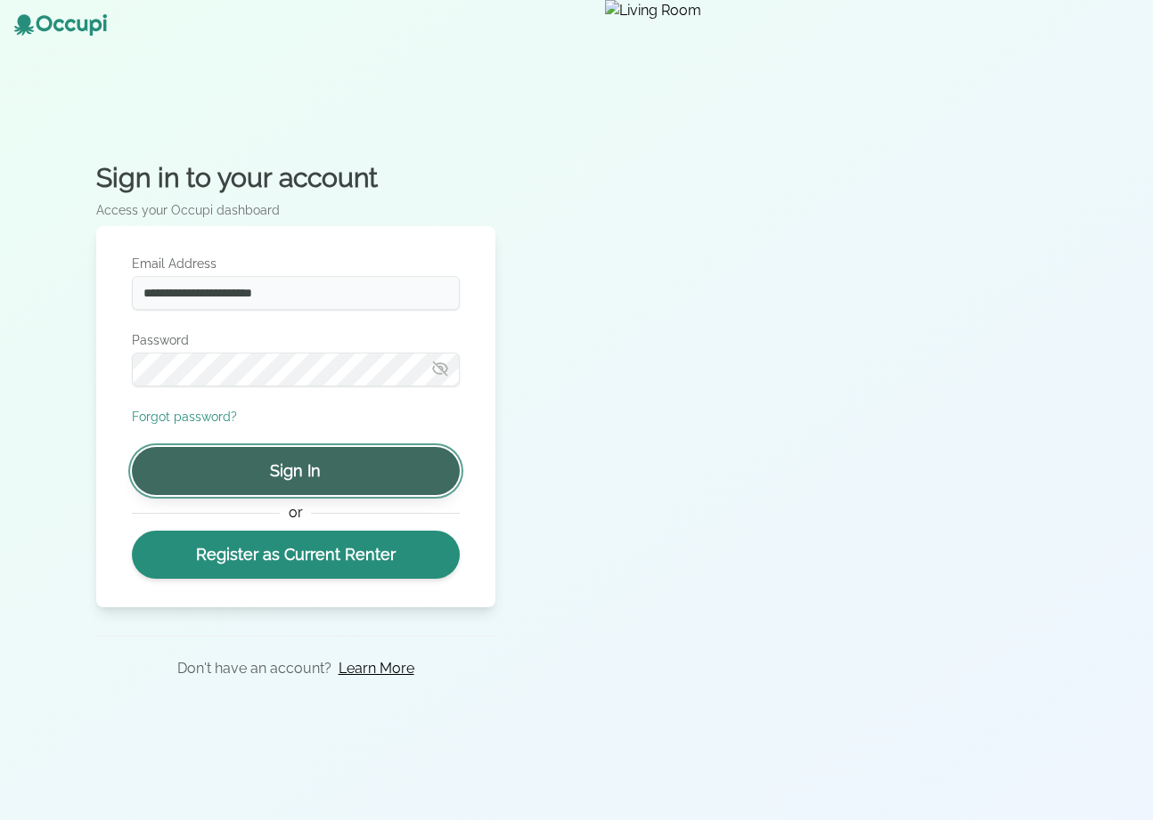
click at [266, 467] on button "Sign In" at bounding box center [296, 471] width 328 height 48
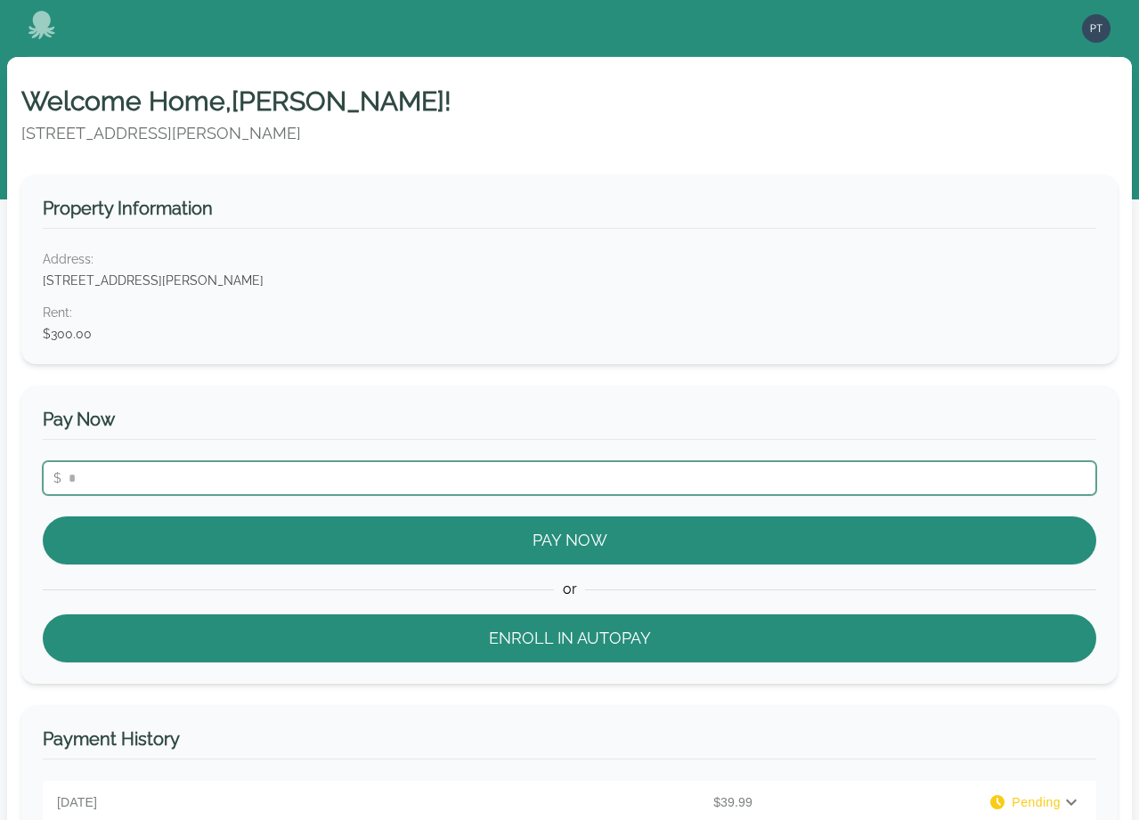
click at [403, 477] on input "number" at bounding box center [570, 478] width 1054 height 34
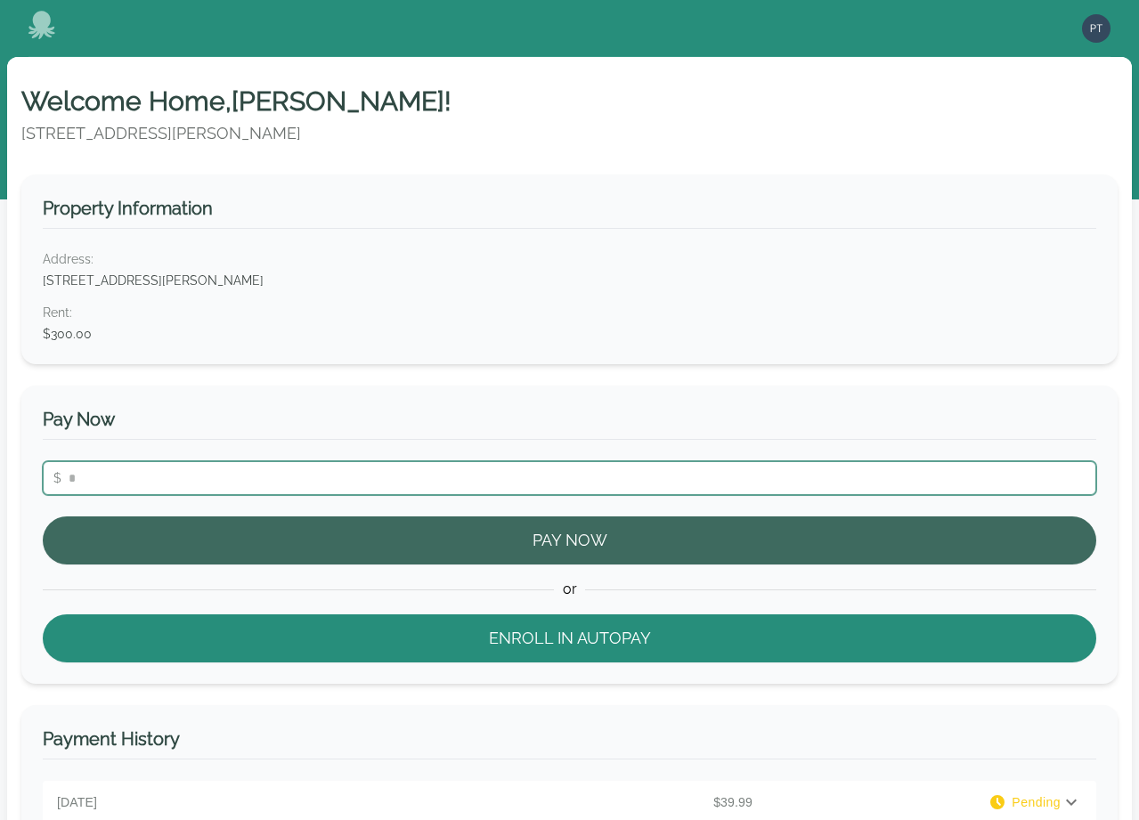
type input "**"
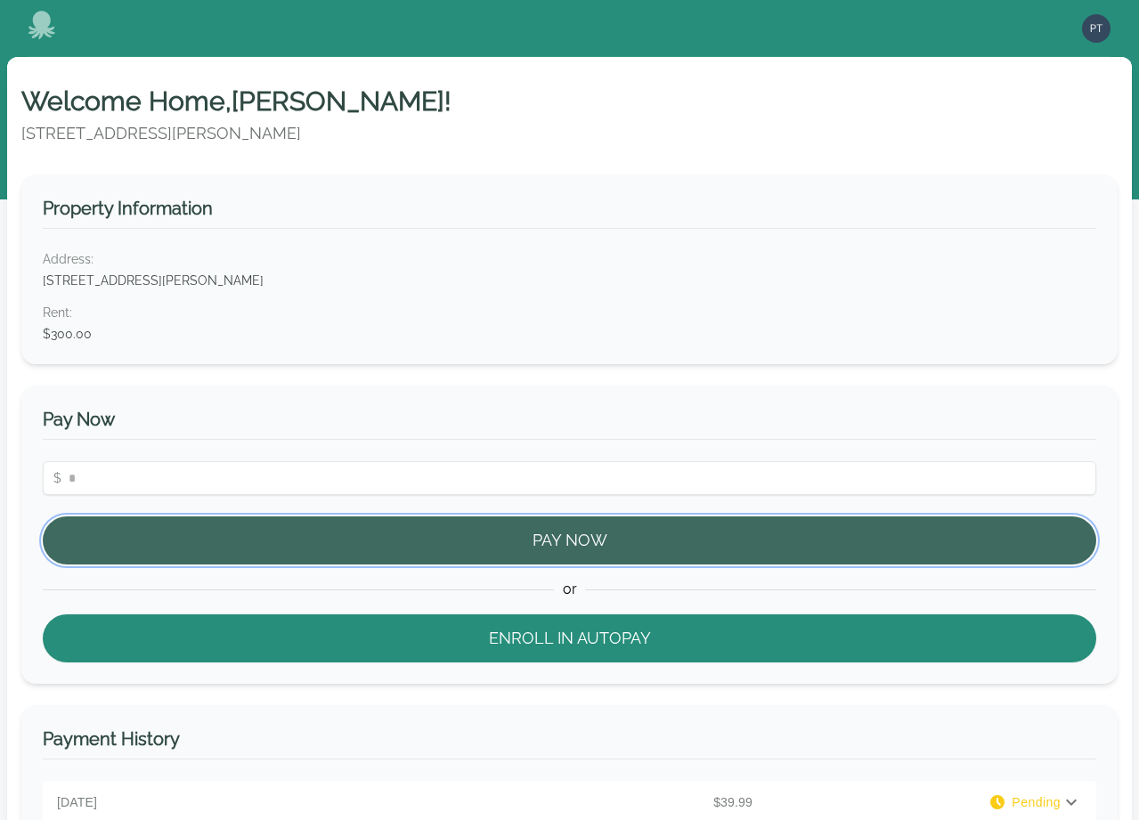
click at [504, 542] on button "Pay Now" at bounding box center [570, 541] width 1054 height 48
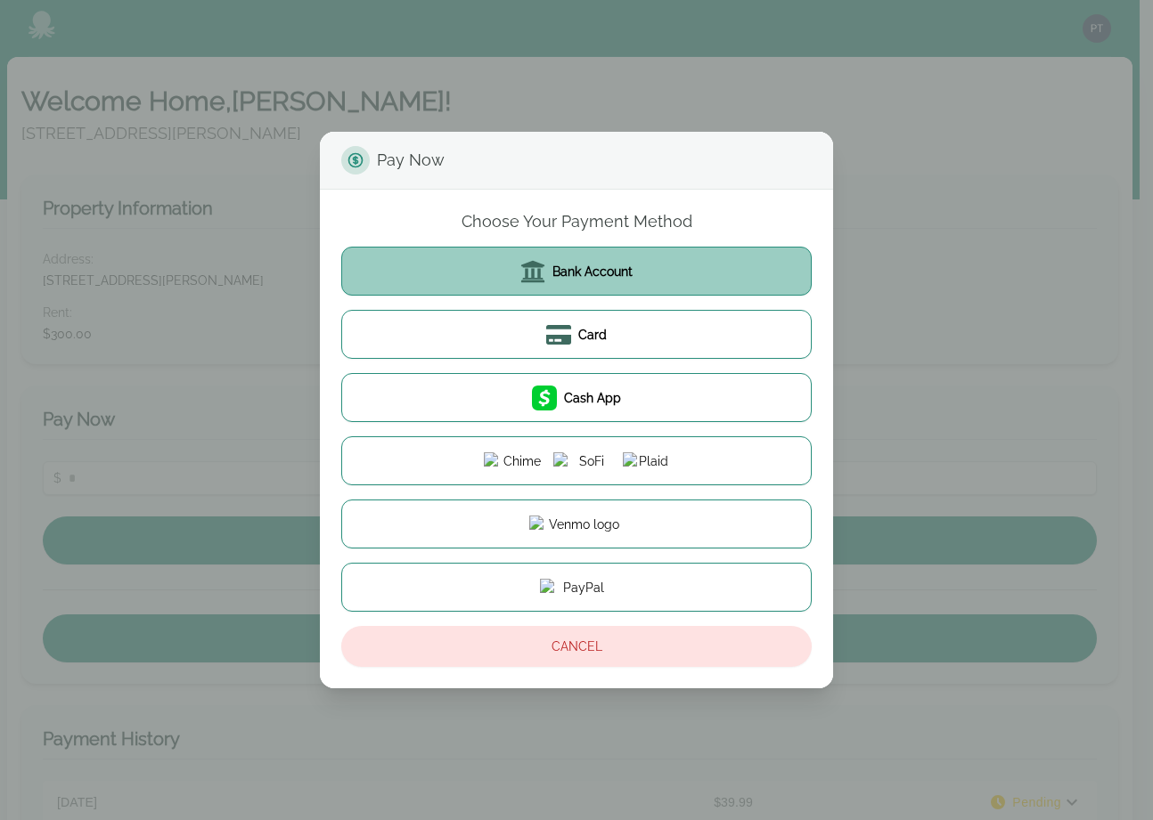
click at [577, 285] on button "Bank Account" at bounding box center [576, 271] width 470 height 49
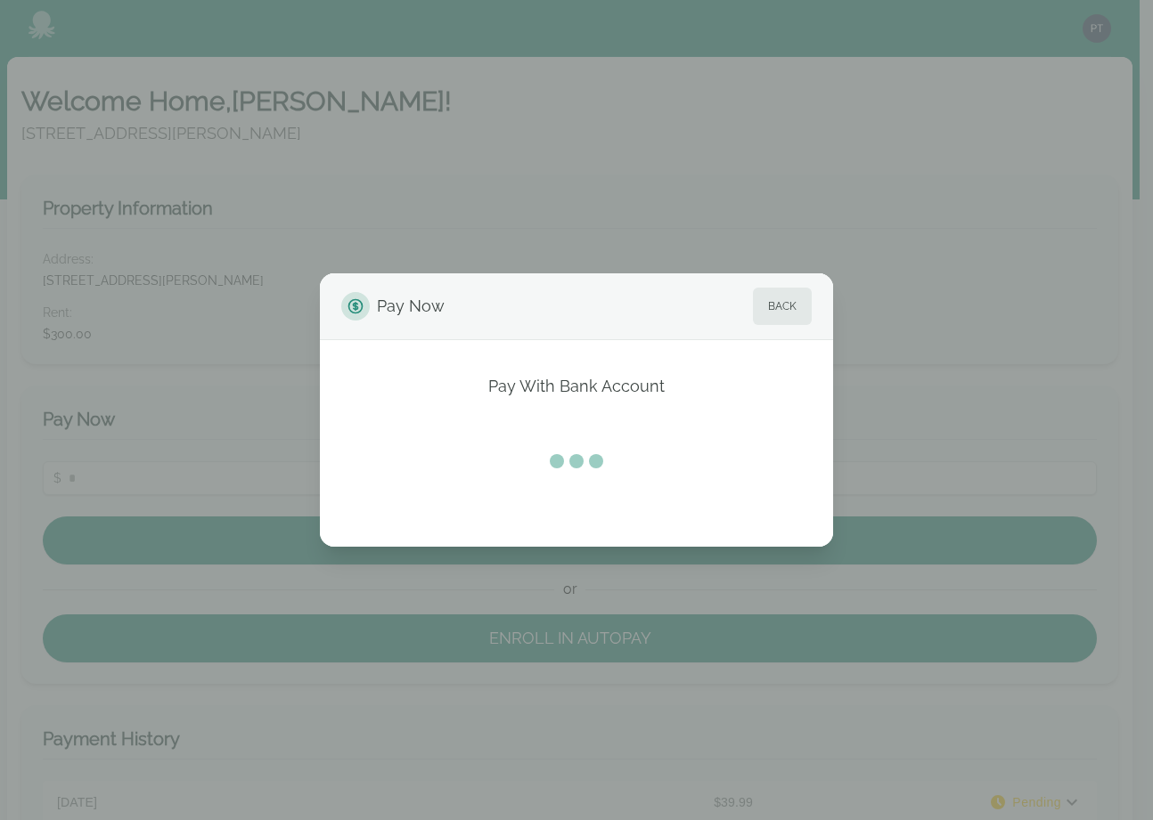
click at [396, 193] on div "Pay Now Back Pay With Bank Account" at bounding box center [576, 410] width 1153 height 820
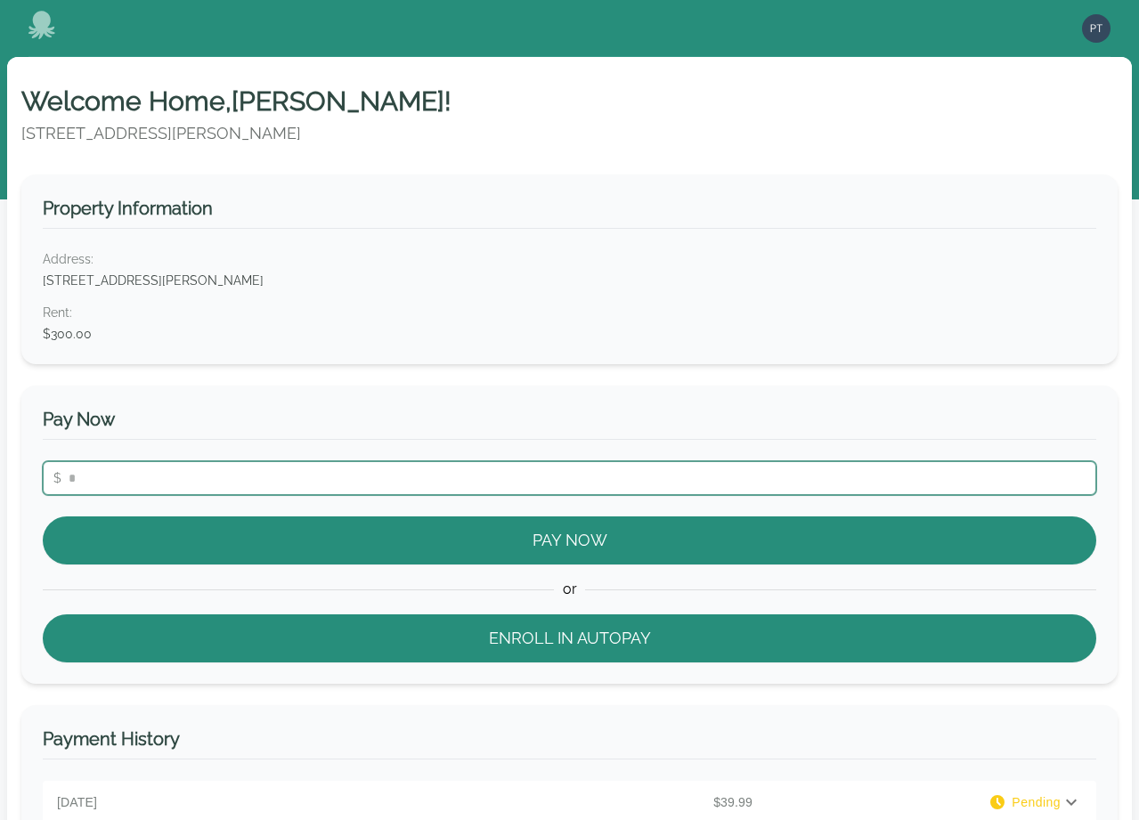
click at [251, 469] on input "number" at bounding box center [570, 478] width 1054 height 34
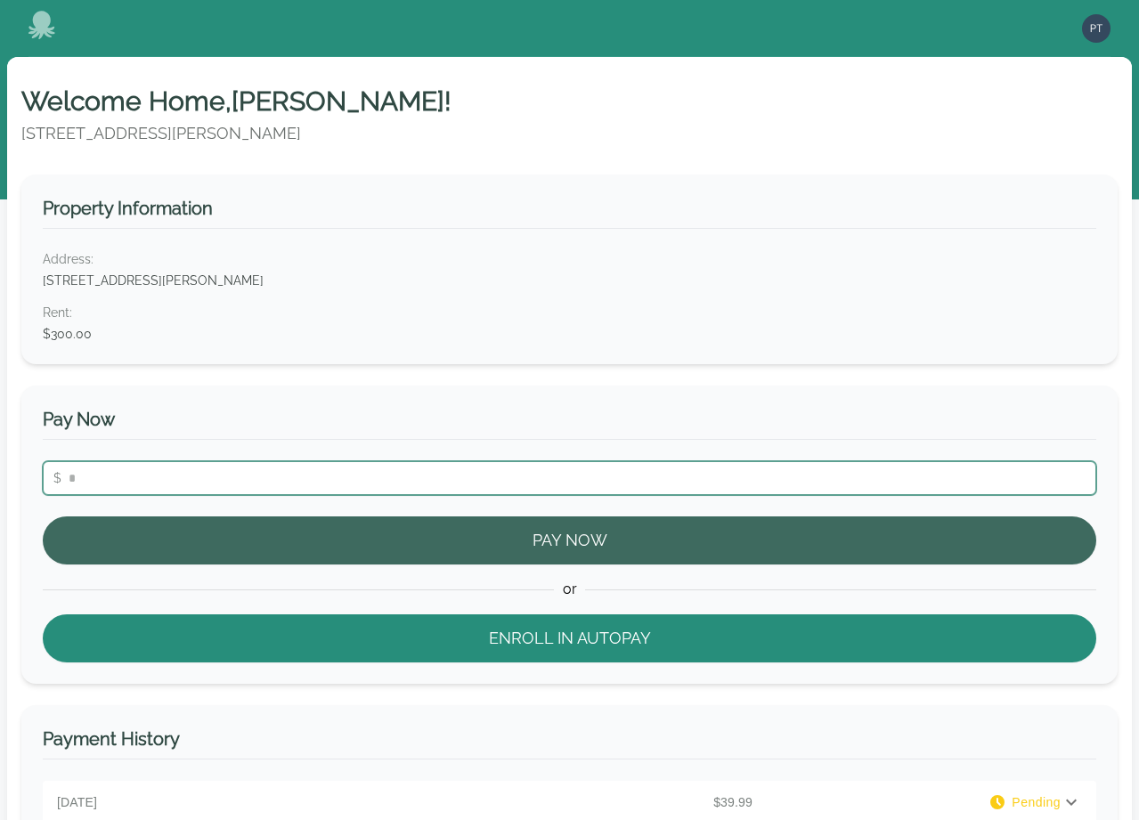
type input "**"
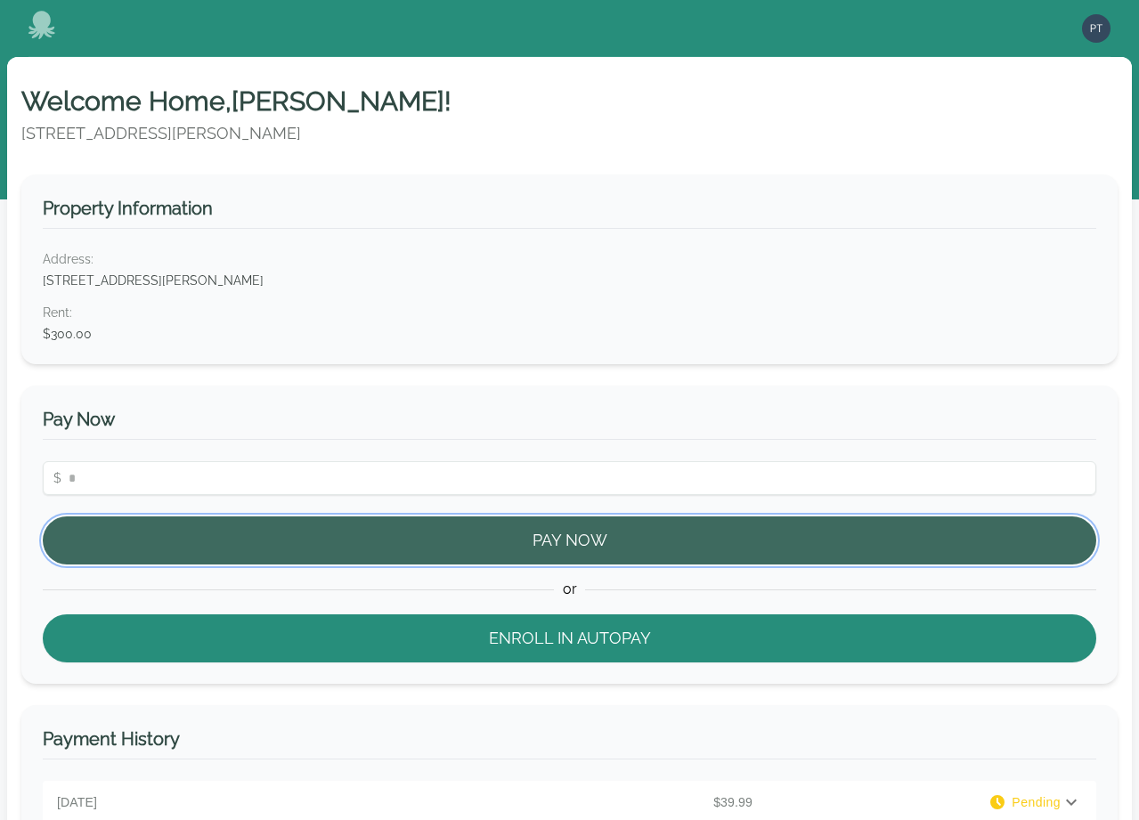
click at [419, 541] on button "Pay Now" at bounding box center [570, 541] width 1054 height 48
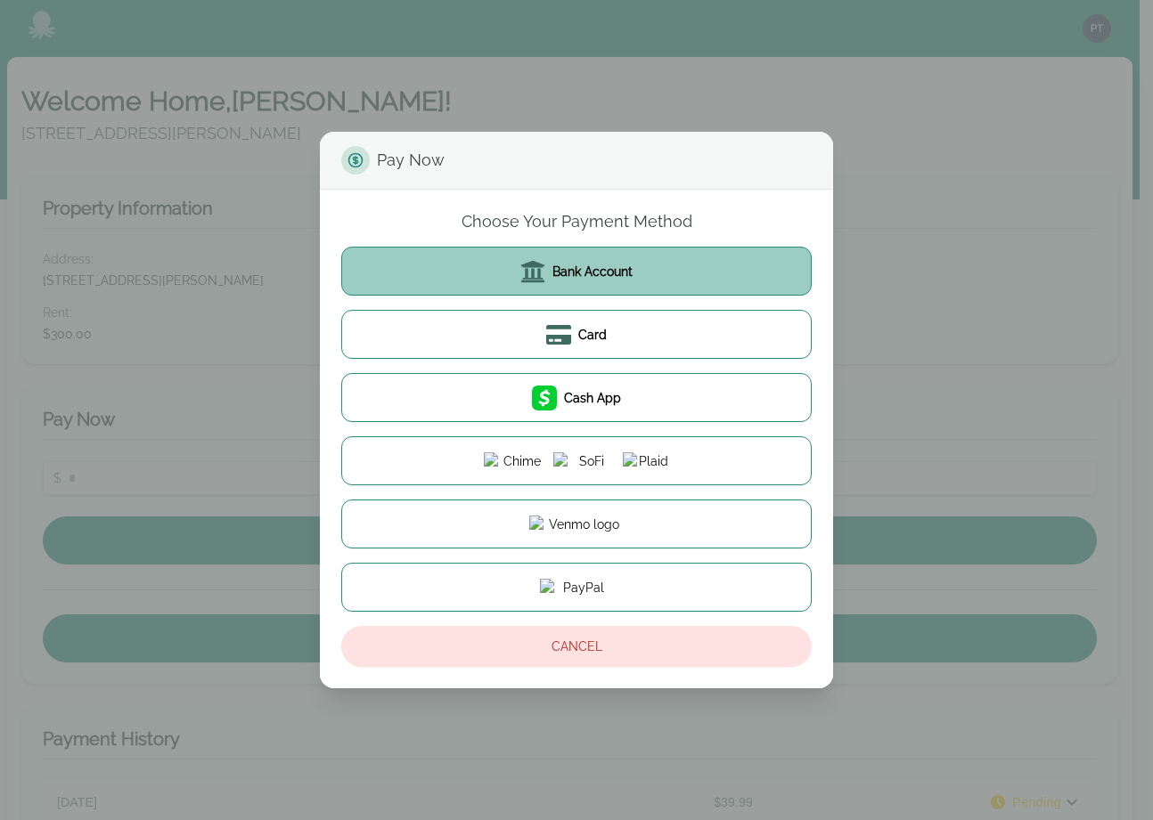
click at [532, 289] on button "Bank Account" at bounding box center [576, 271] width 470 height 49
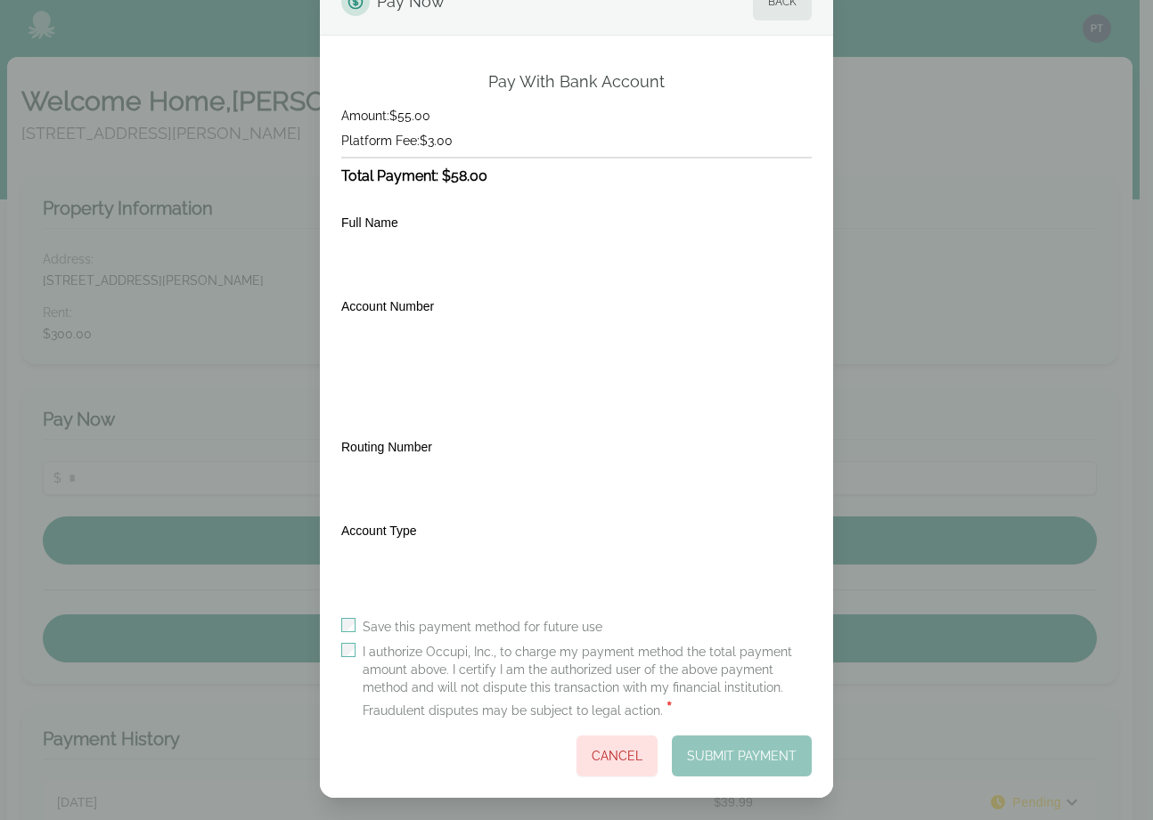
scroll to position [48, 0]
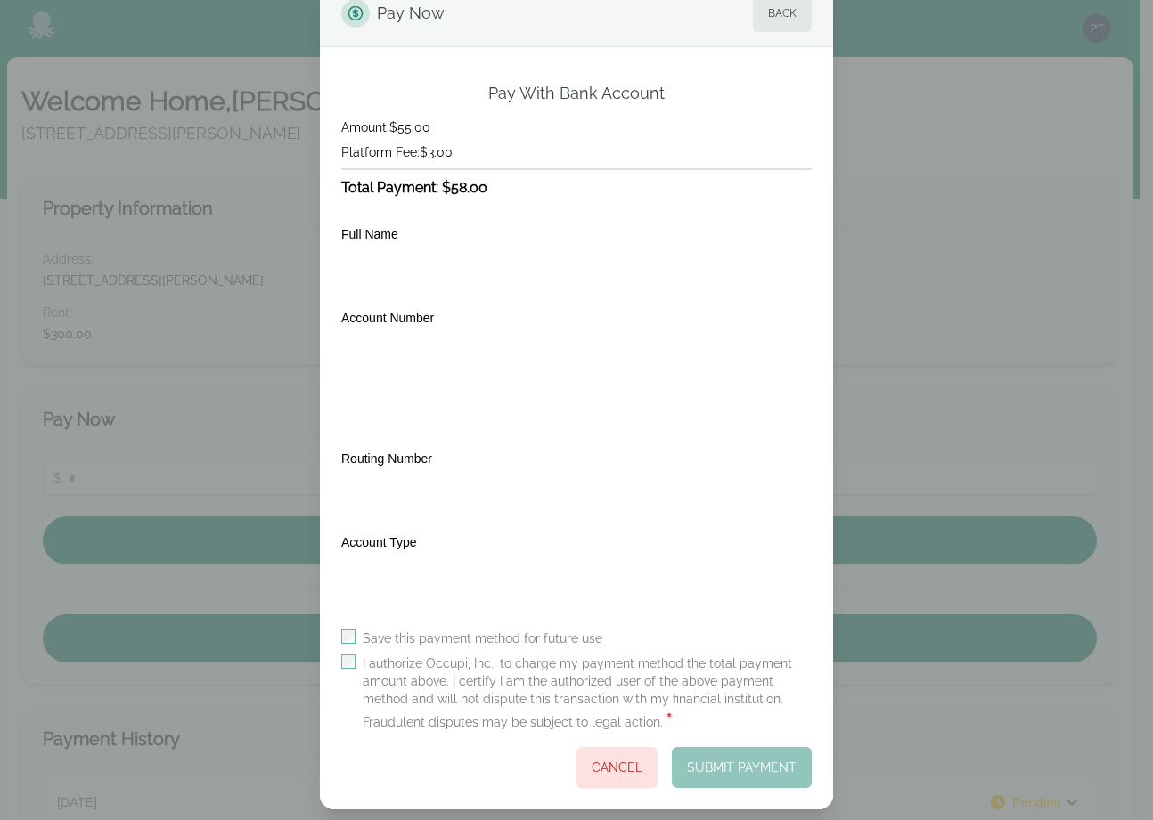
click at [485, 662] on label "I authorize Occupi, Inc., to charge my payment method the total payment amount …" at bounding box center [587, 694] width 449 height 78
click at [730, 763] on button "Submit Payment" at bounding box center [742, 767] width 140 height 41
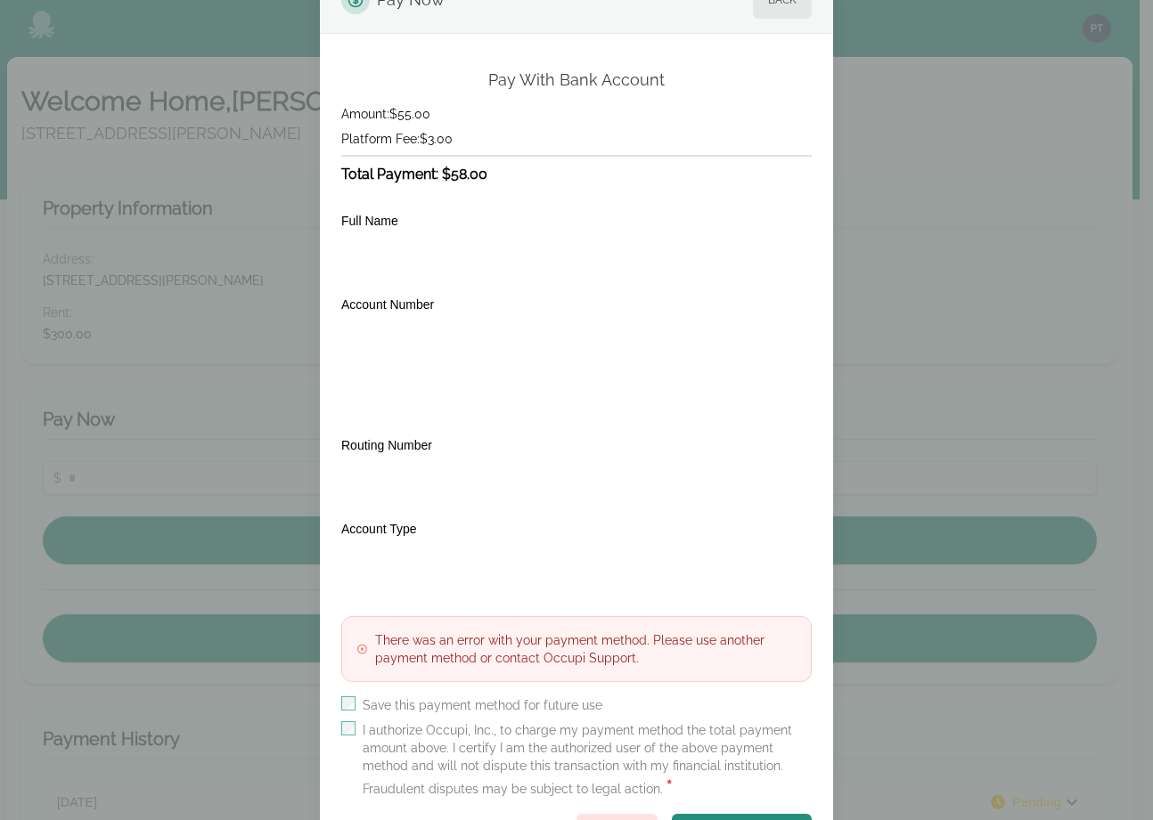
scroll to position [0, 0]
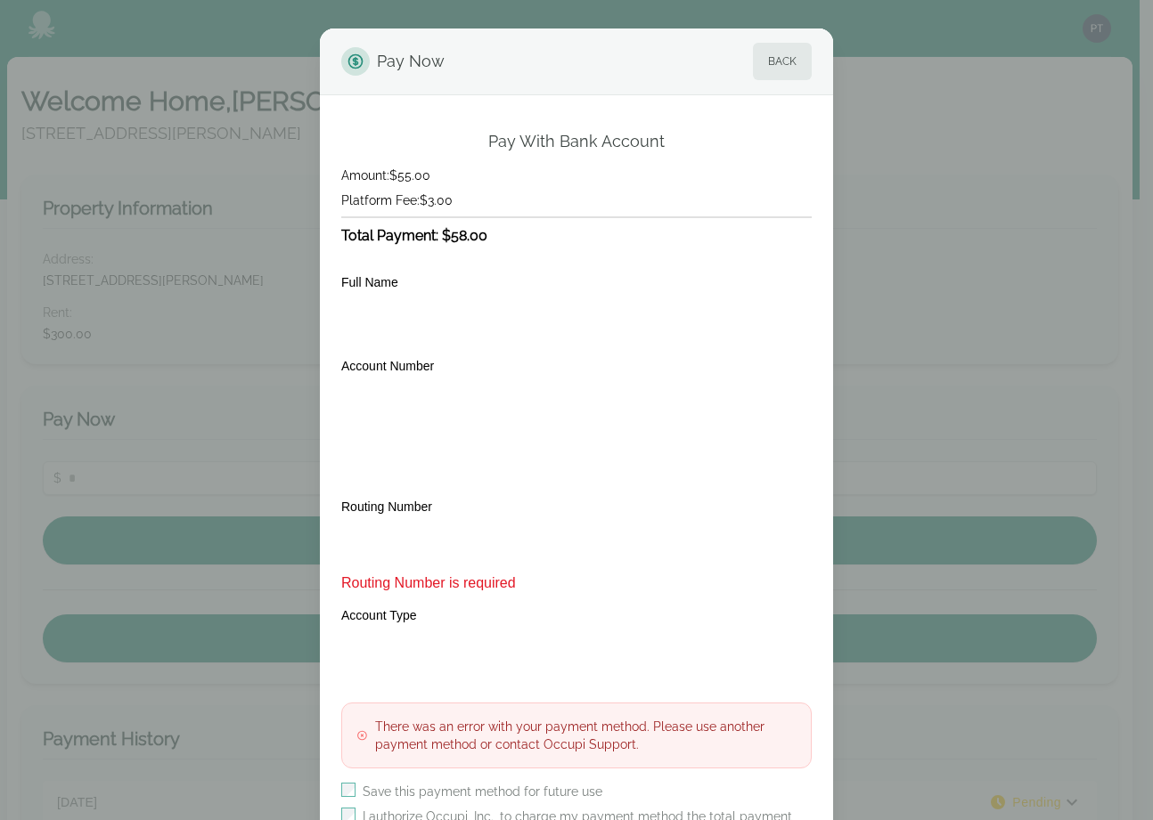
click at [600, 589] on span "Routing Number is required" at bounding box center [576, 583] width 470 height 21
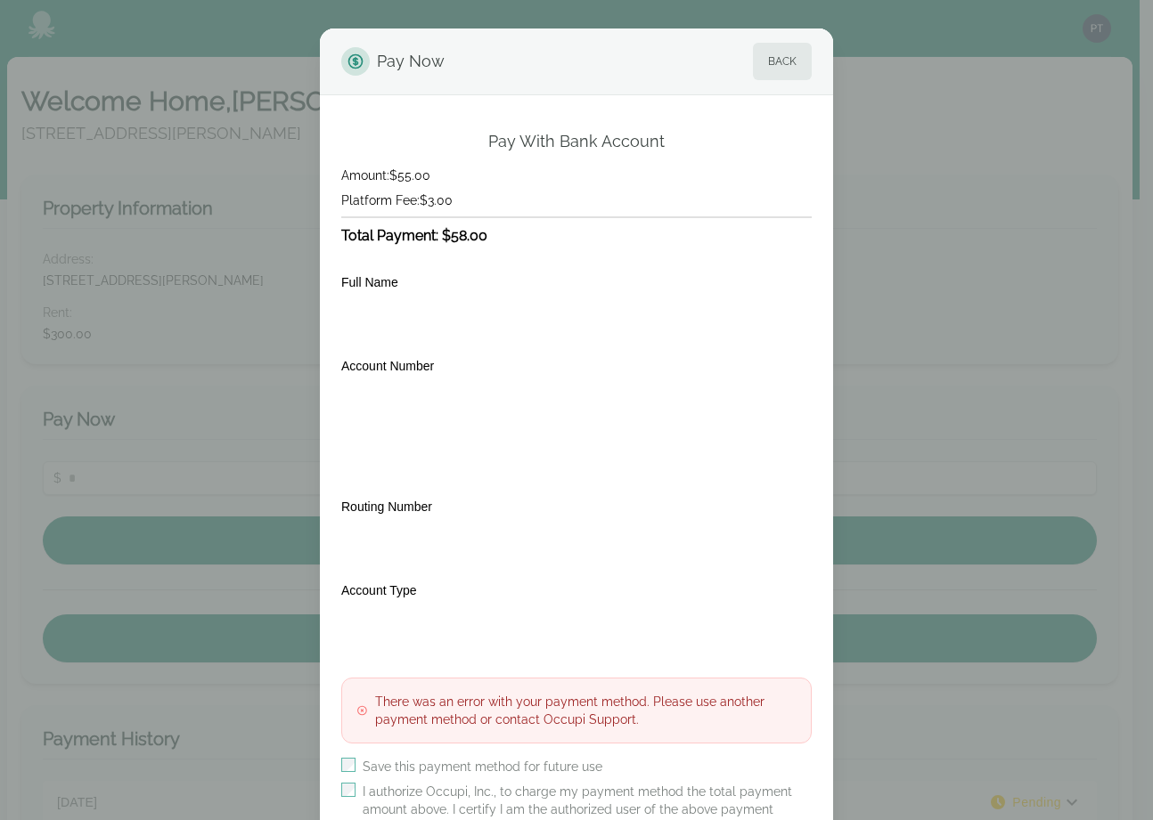
click at [564, 575] on div "Full Name Transit Number Institution Number Account Number Routing Number Accou…" at bounding box center [576, 462] width 470 height 403
